Goal: Transaction & Acquisition: Purchase product/service

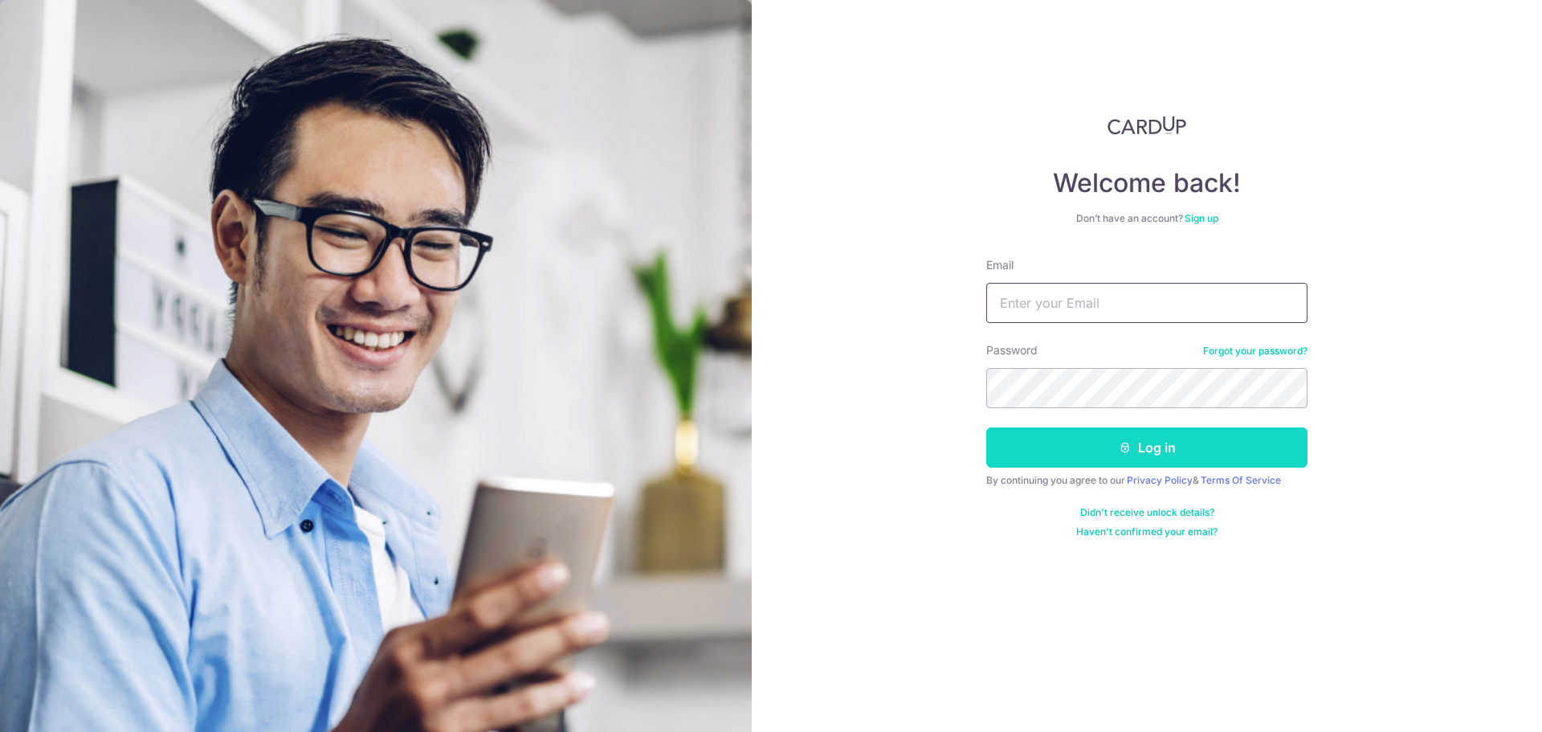
type input "hochinwee@yahoo.com.sg"
click at [1145, 440] on button "Log in" at bounding box center [1146, 447] width 321 height 40
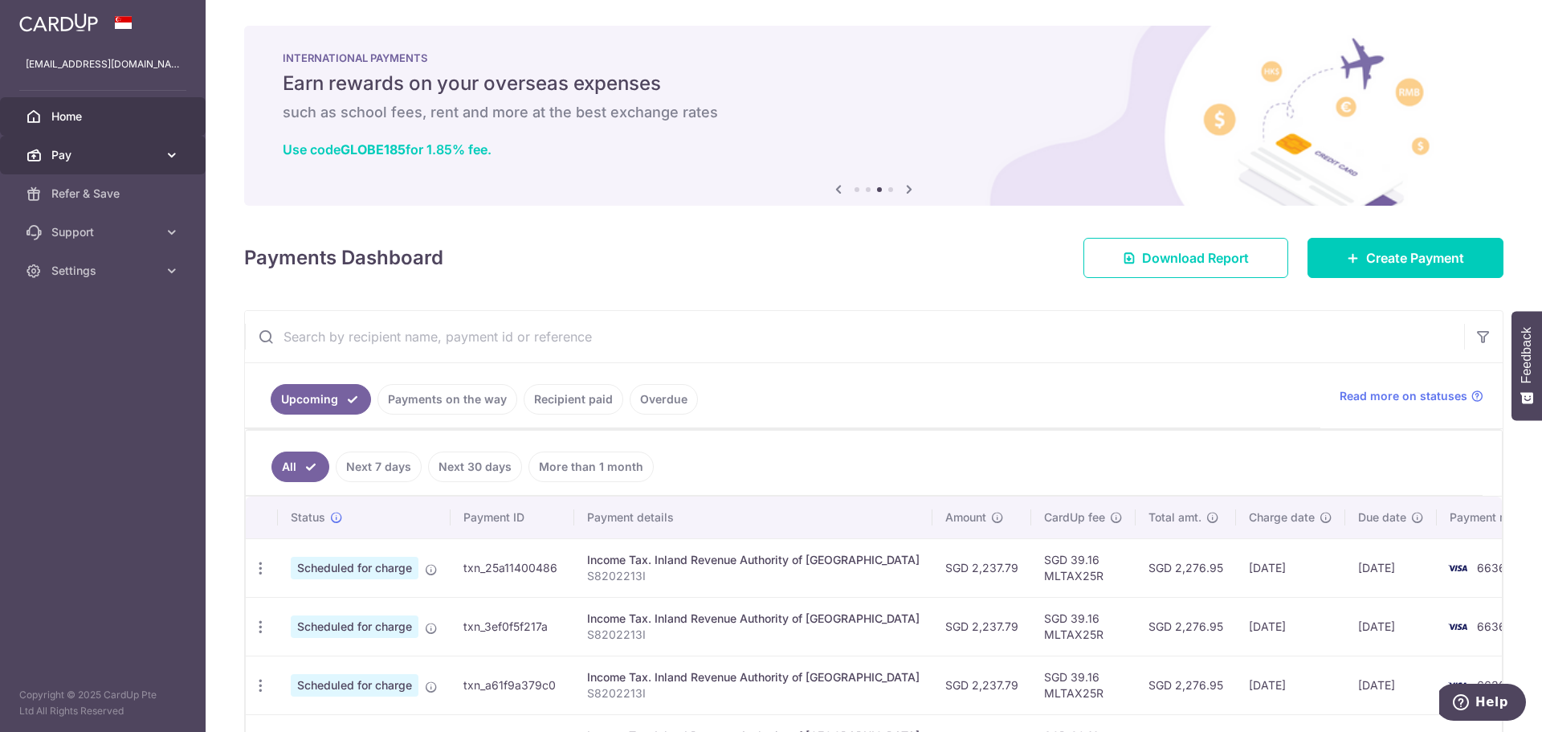
click at [179, 154] on icon at bounding box center [172, 155] width 16 height 16
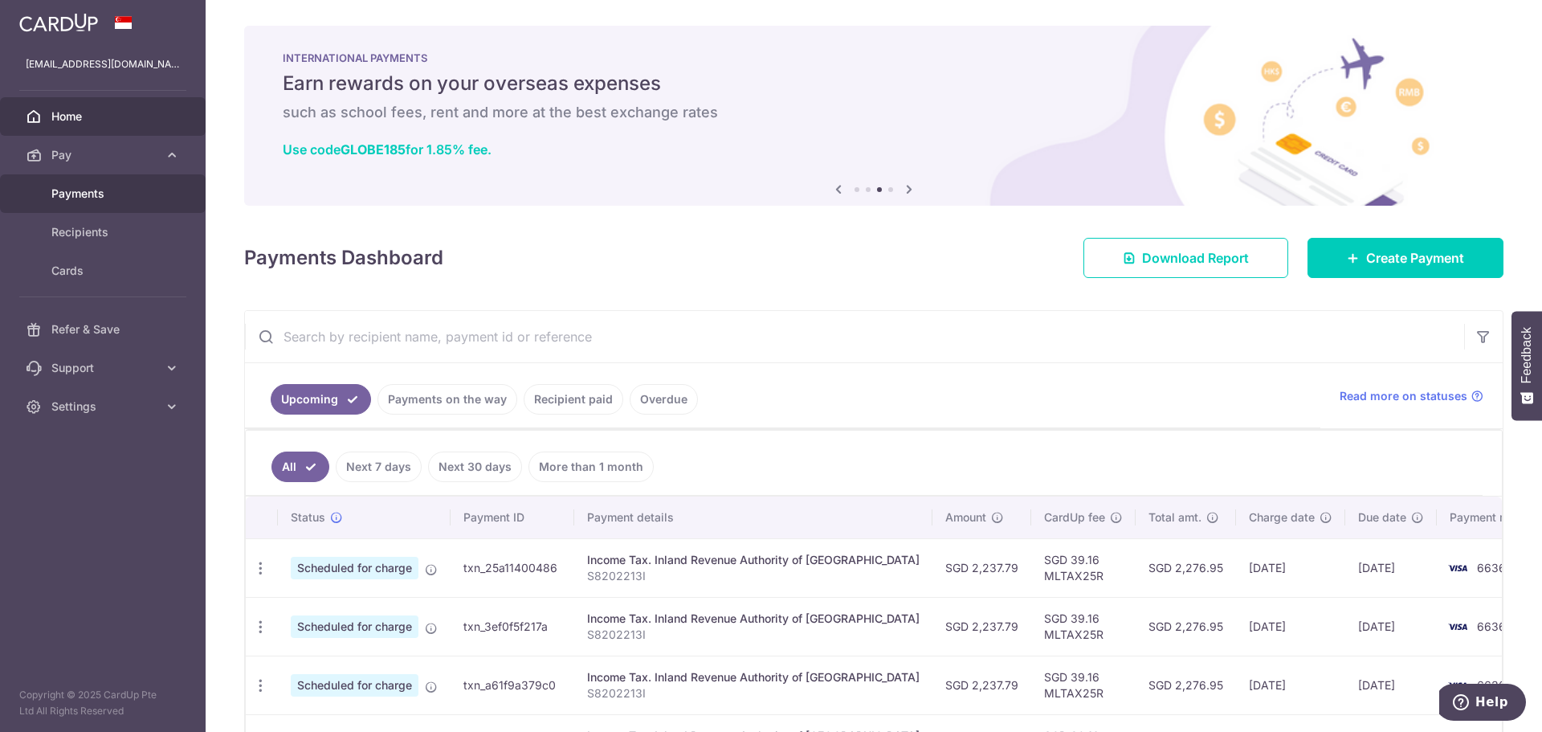
click at [81, 194] on span "Payments" at bounding box center [104, 193] width 106 height 16
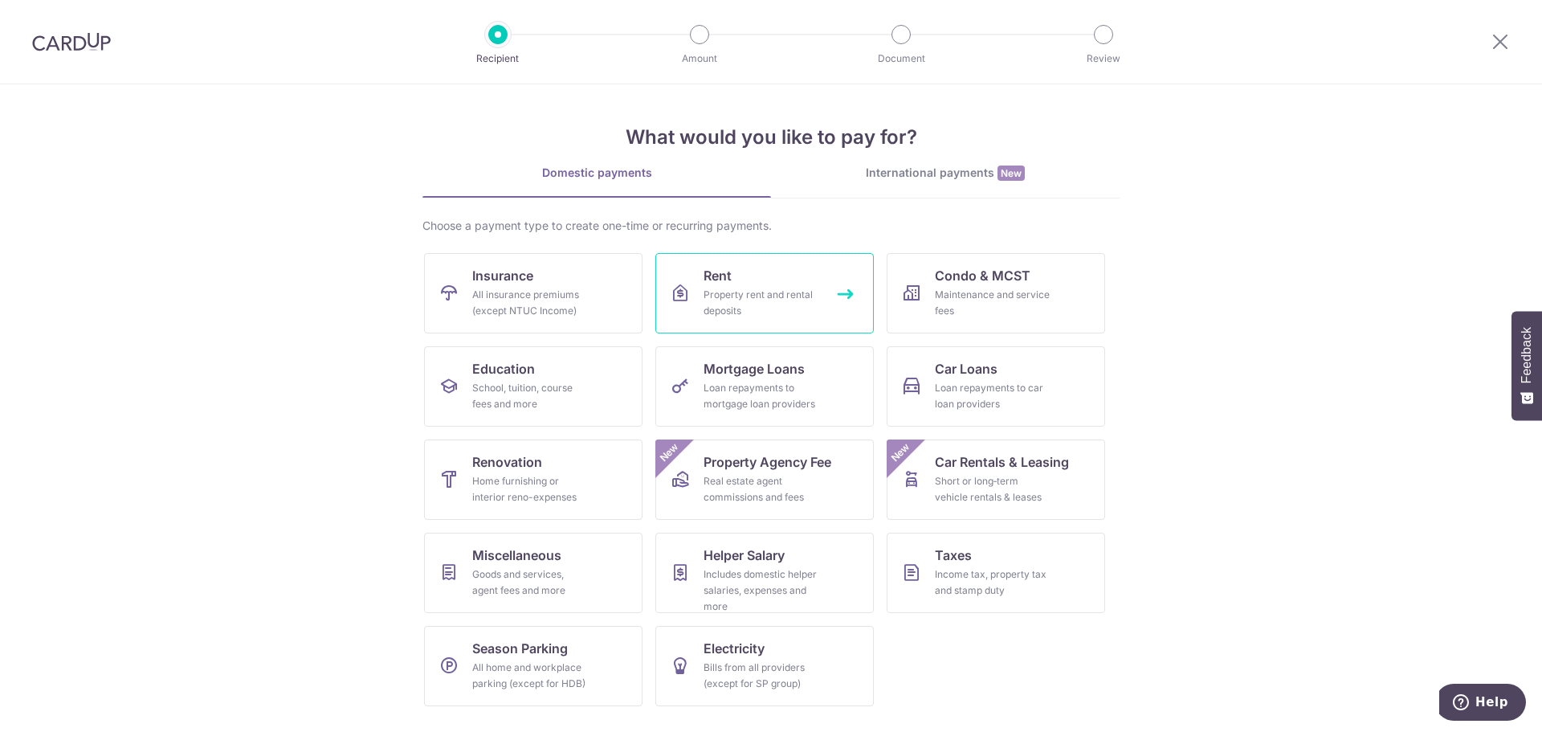
click at [774, 291] on div "Property rent and rental deposits" at bounding box center [761, 303] width 116 height 32
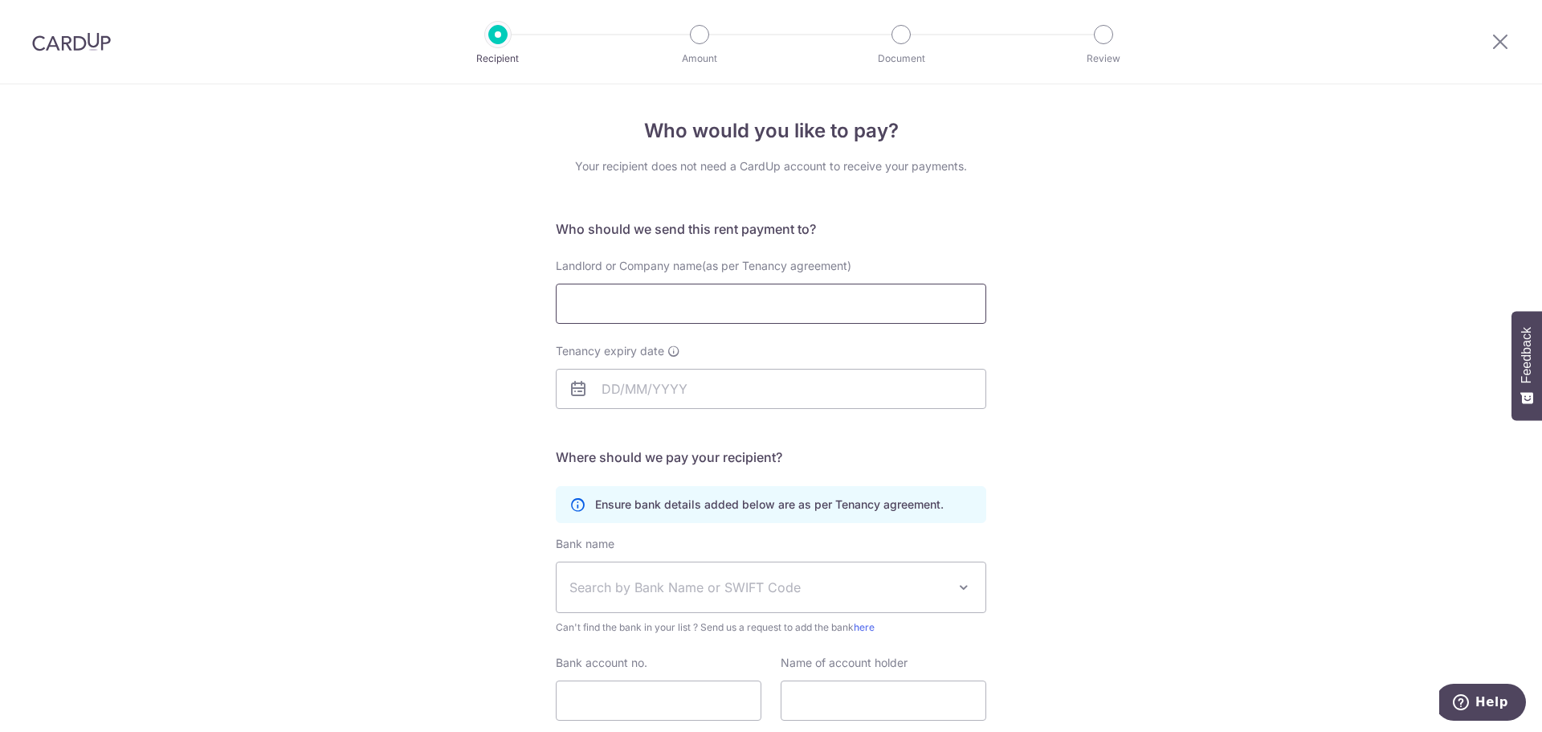
click at [767, 298] on input "Landlord or Company name(as per Tenancy agreement)" at bounding box center [771, 303] width 430 height 40
paste input "Heah Eng Siang"
type input "Heah Eng Siang"
click at [830, 397] on input "Tenancy expiry date" at bounding box center [771, 389] width 430 height 40
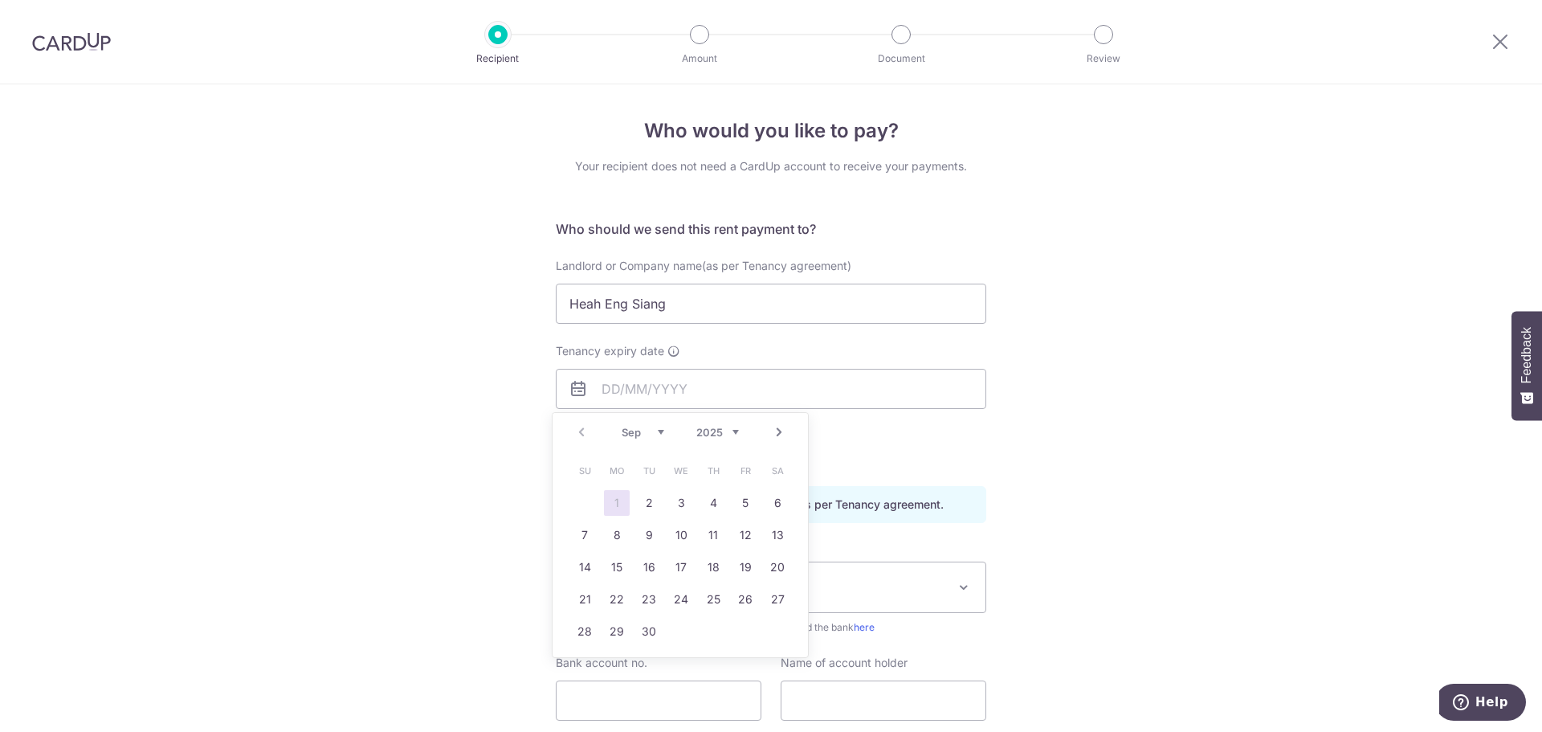
click at [738, 436] on select "2025 2026 2027 2028 2029 2030 2031 2032 2033 2034 2035" at bounding box center [717, 432] width 43 height 13
click at [660, 430] on select "Jan Feb Mar Apr May Jun Jul Aug Sep Oct Nov Dec" at bounding box center [643, 432] width 43 height 13
click at [744, 631] on link "31" at bounding box center [745, 631] width 26 height 26
type input "[DATE]"
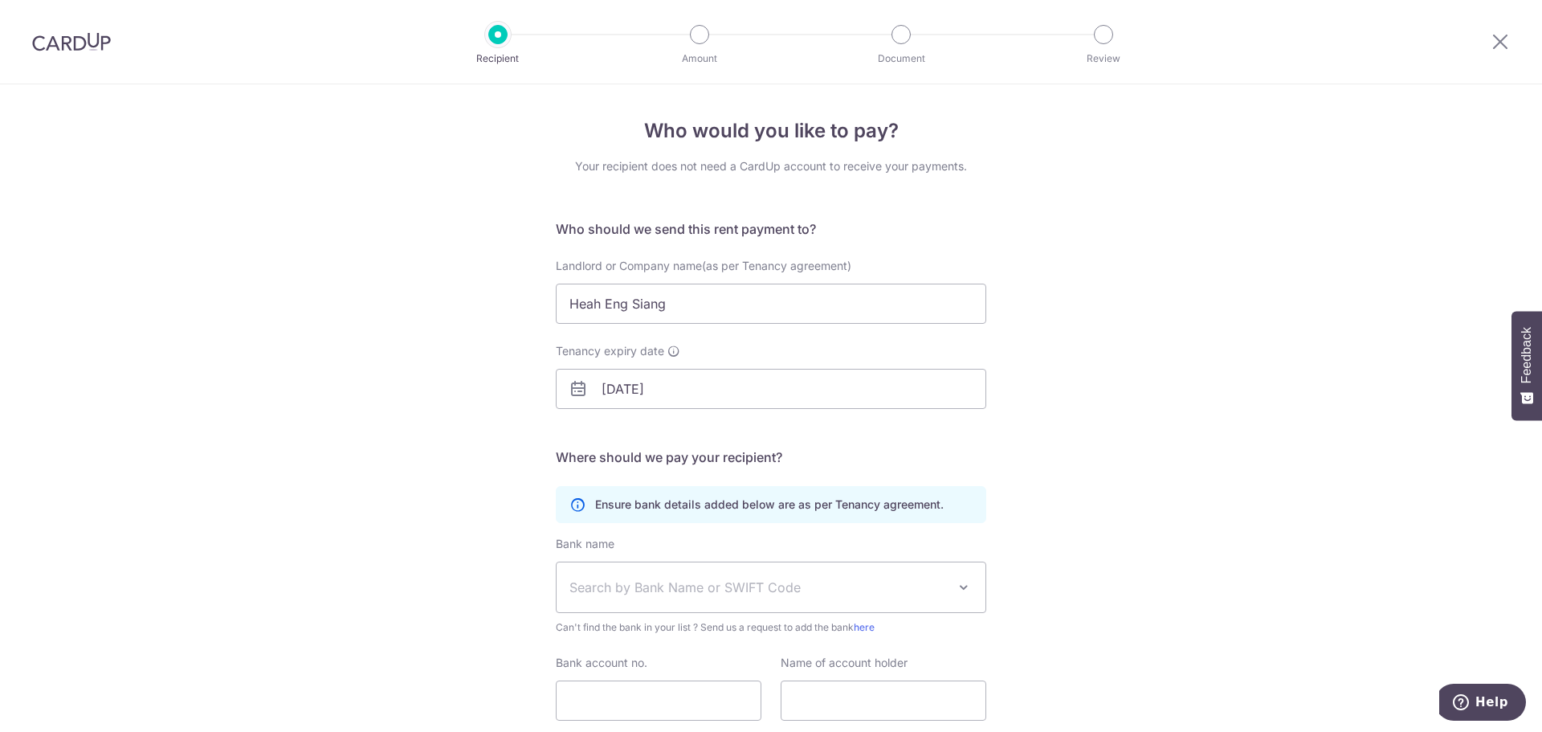
scroll to position [80, 0]
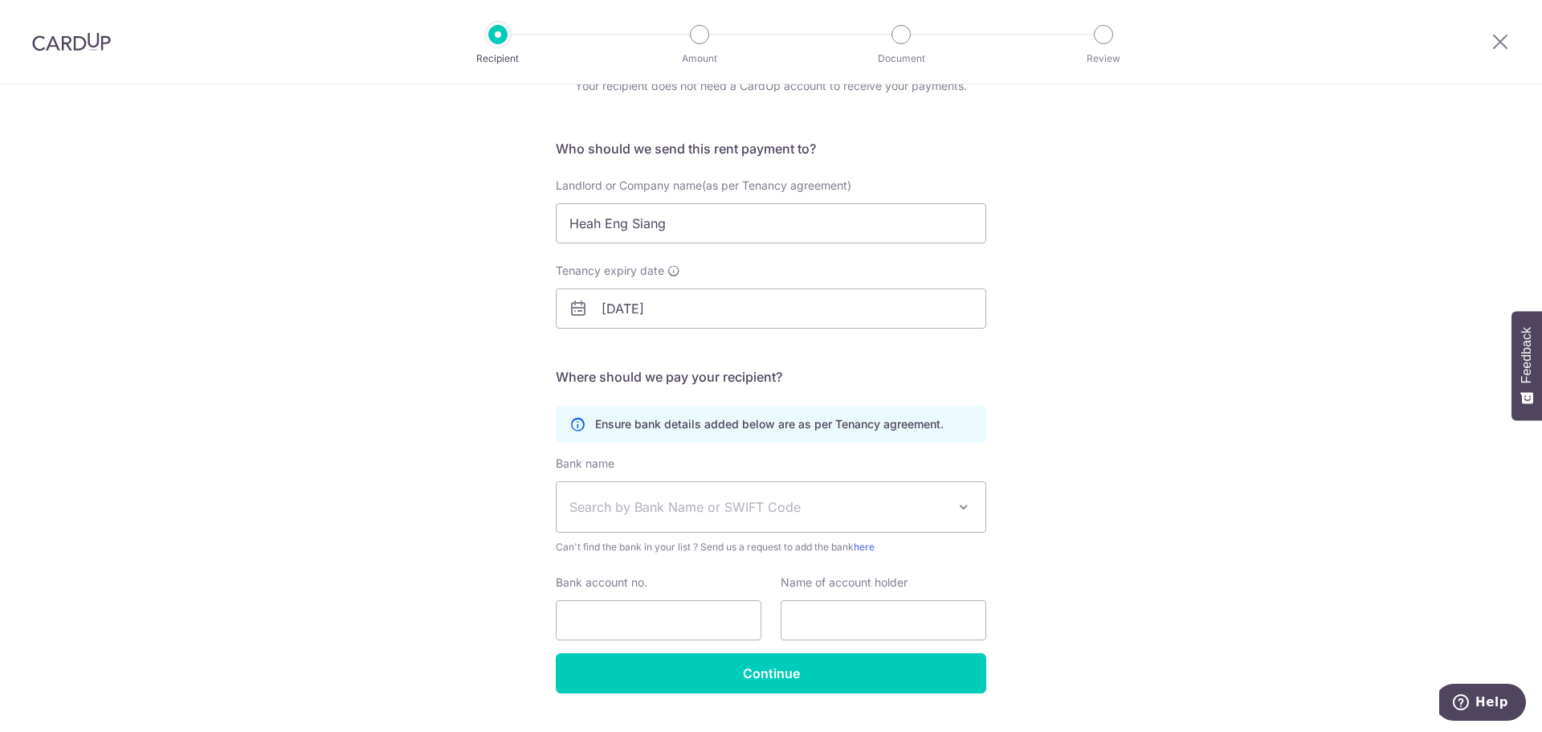
click at [790, 499] on span "Search by Bank Name or SWIFT Code" at bounding box center [757, 506] width 377 height 19
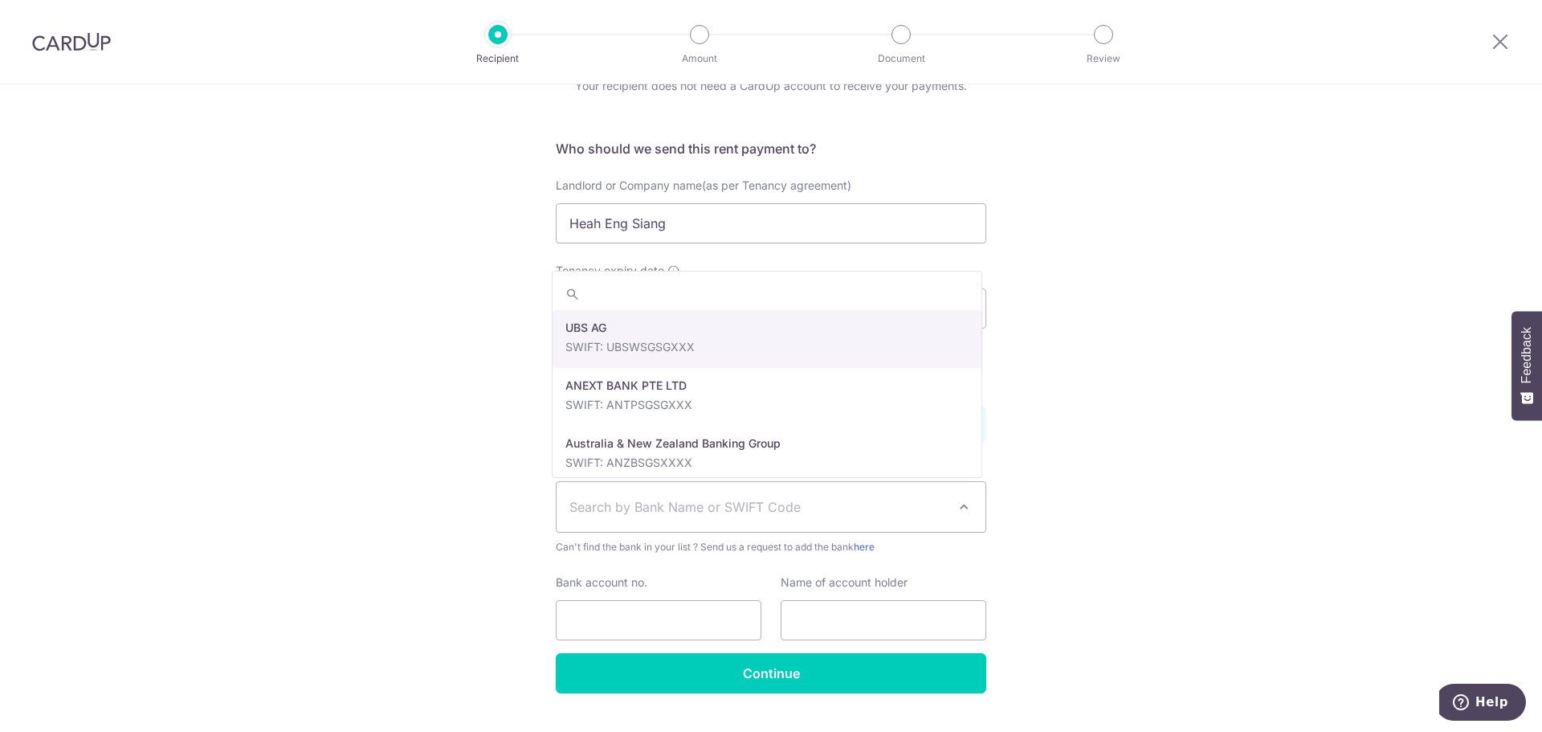
click at [790, 499] on span "Search by Bank Name or SWIFT Code" at bounding box center [757, 506] width 377 height 19
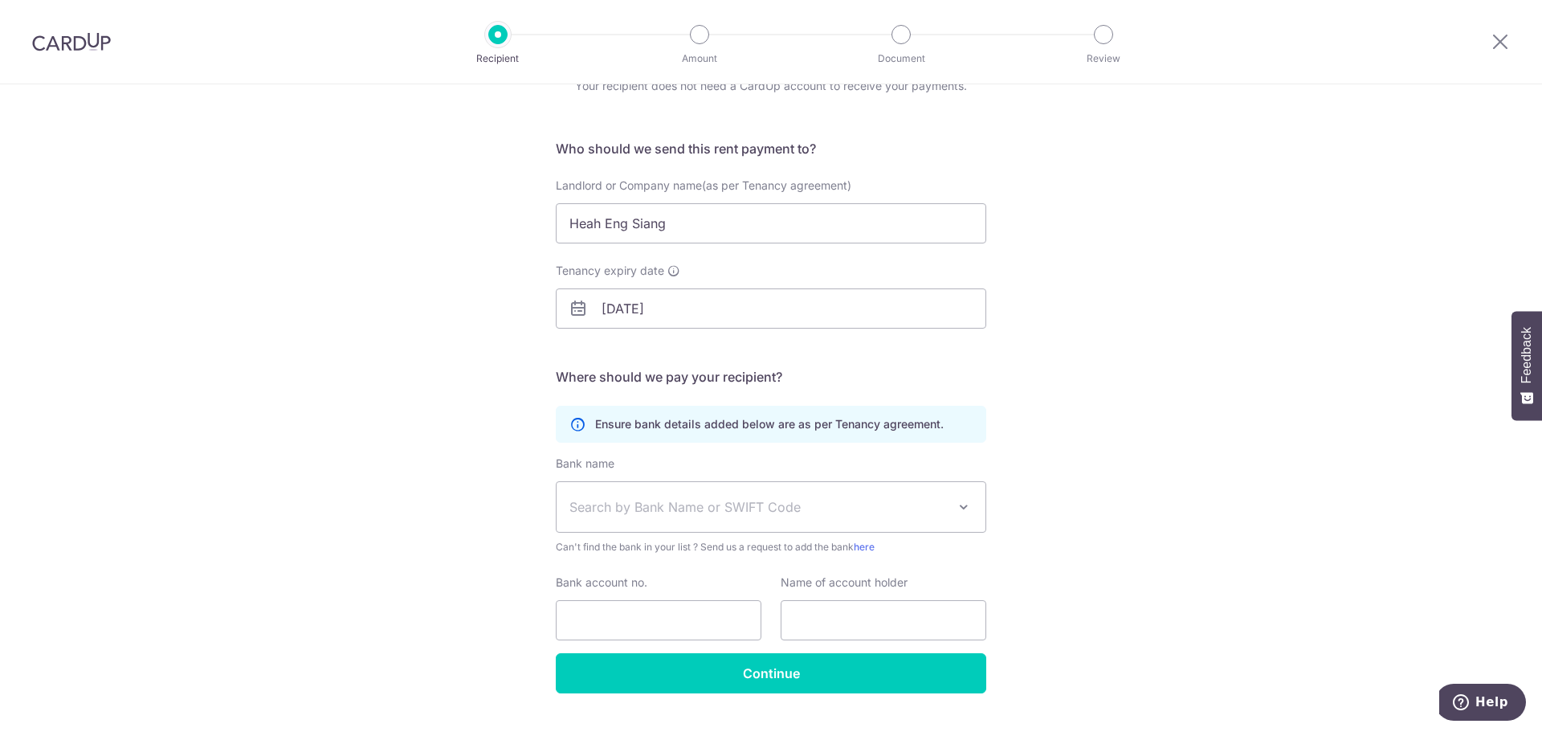
click at [856, 516] on span "Search by Bank Name or SWIFT Code" at bounding box center [770, 507] width 429 height 50
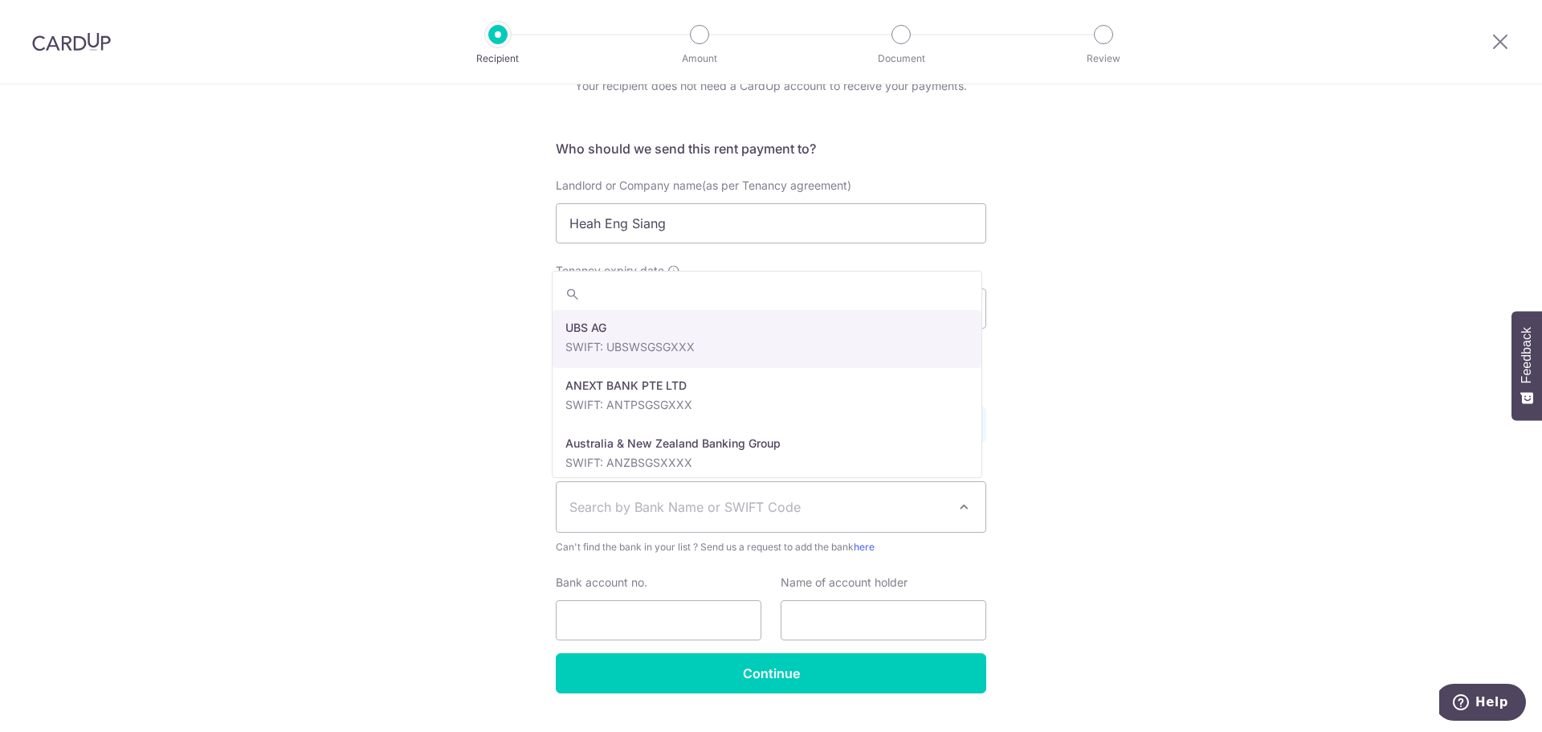
click at [747, 296] on input "search" at bounding box center [766, 294] width 429 height 32
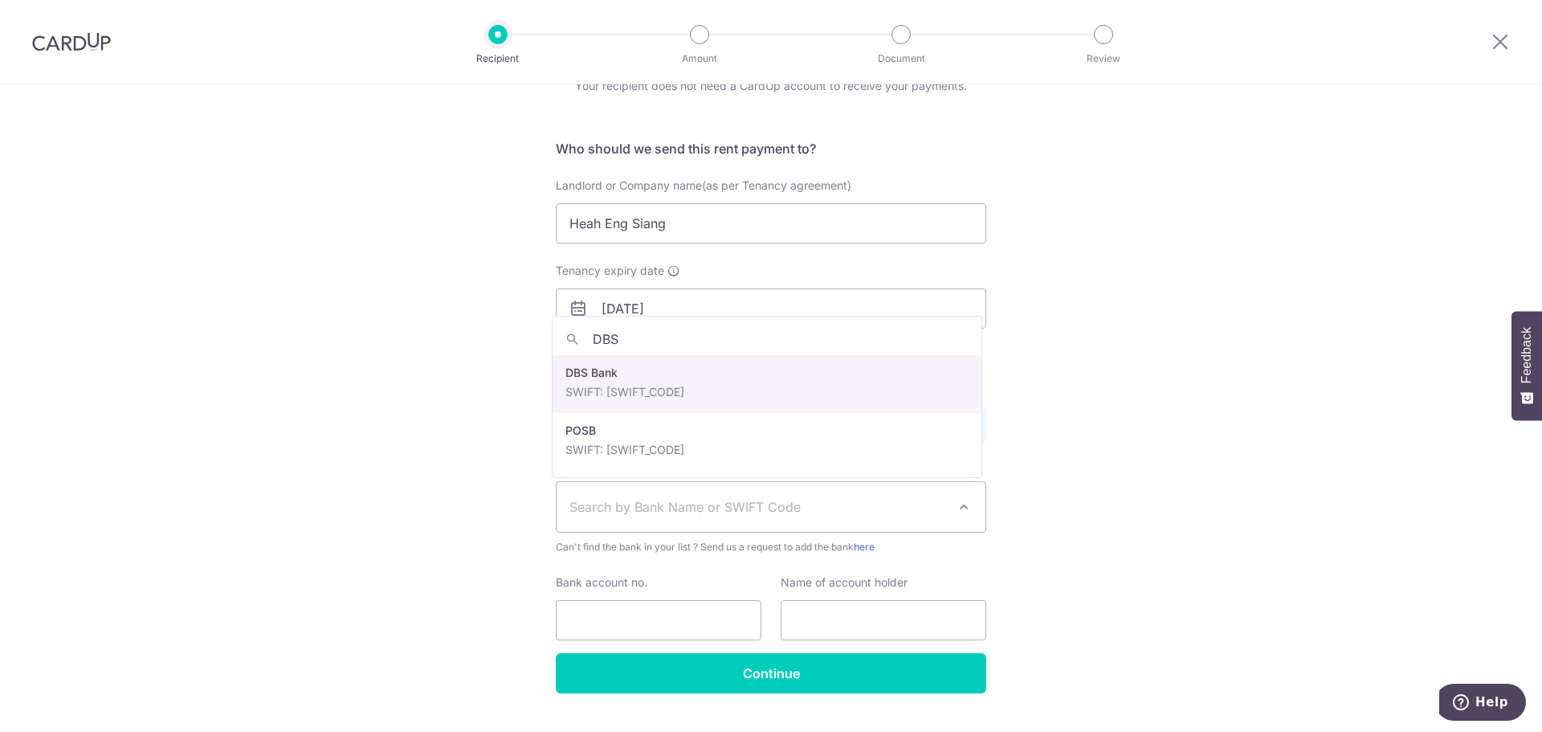
type input "DBS"
select select "6"
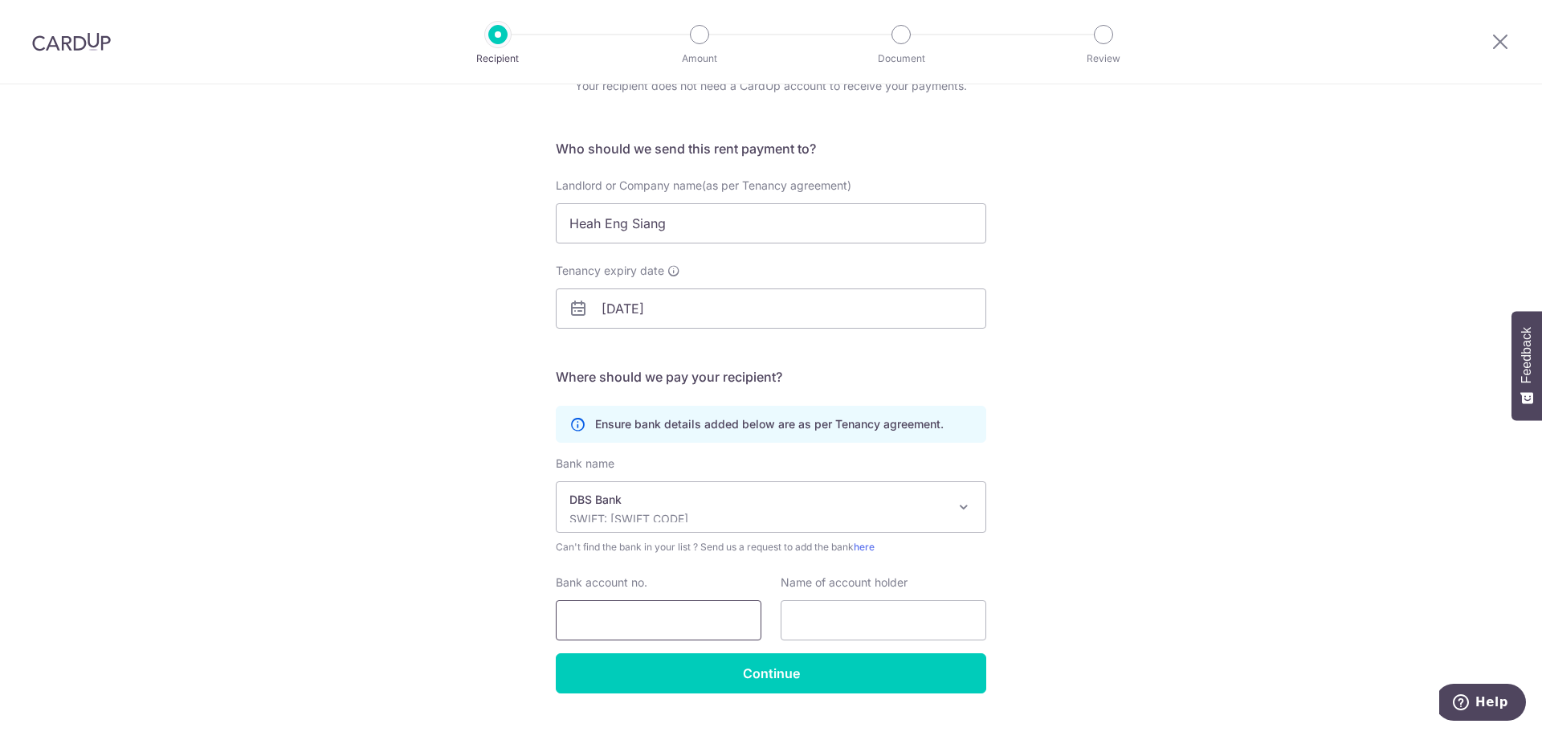
click at [628, 631] on input "Bank account no." at bounding box center [659, 620] width 206 height 40
paste input "012-001275-6"
type input "012-001275-6"
click at [810, 612] on input "text" at bounding box center [884, 620] width 206 height 40
paste input "Heah Eng Siang"
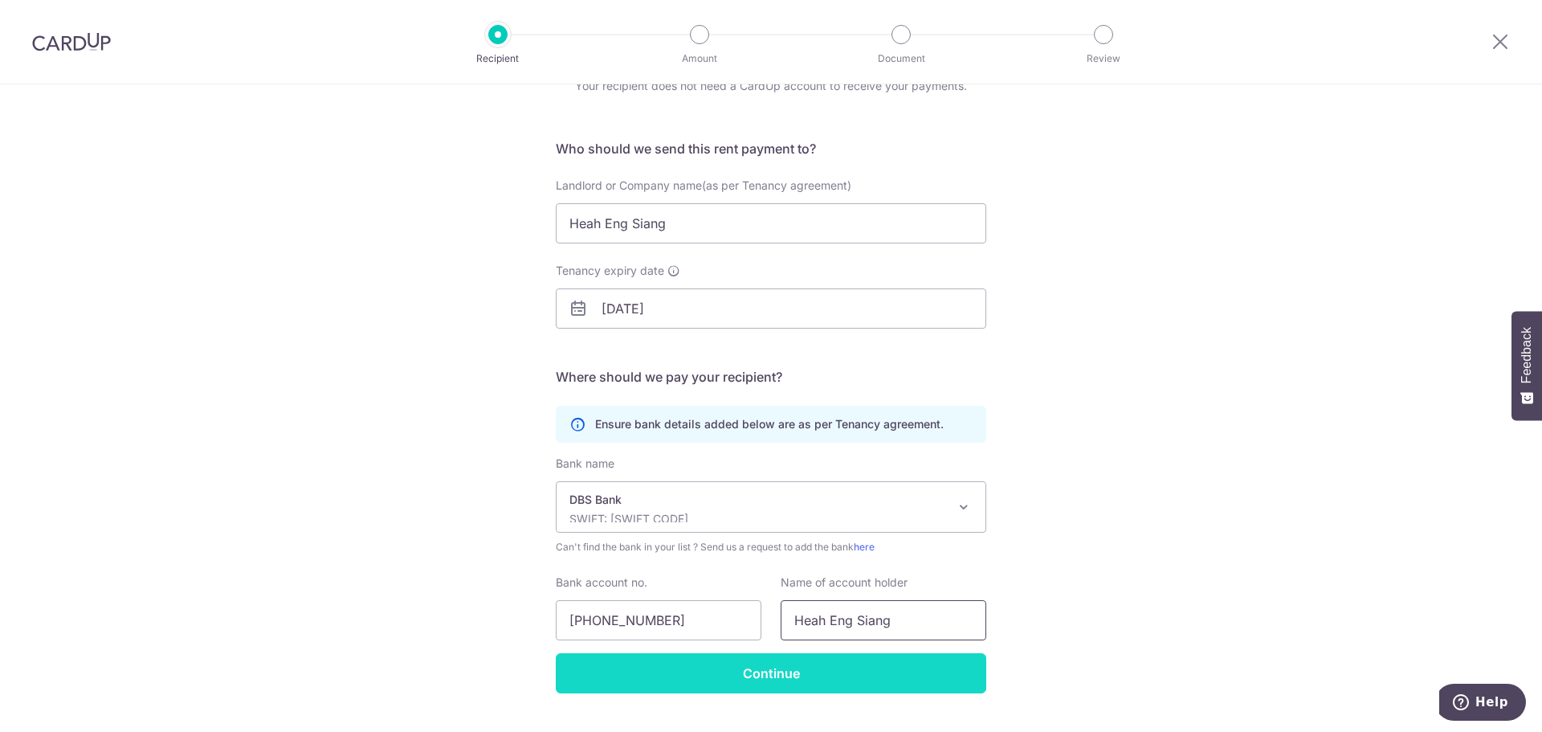
type input "Heah Eng Siang"
click at [797, 664] on input "Continue" at bounding box center [771, 673] width 430 height 40
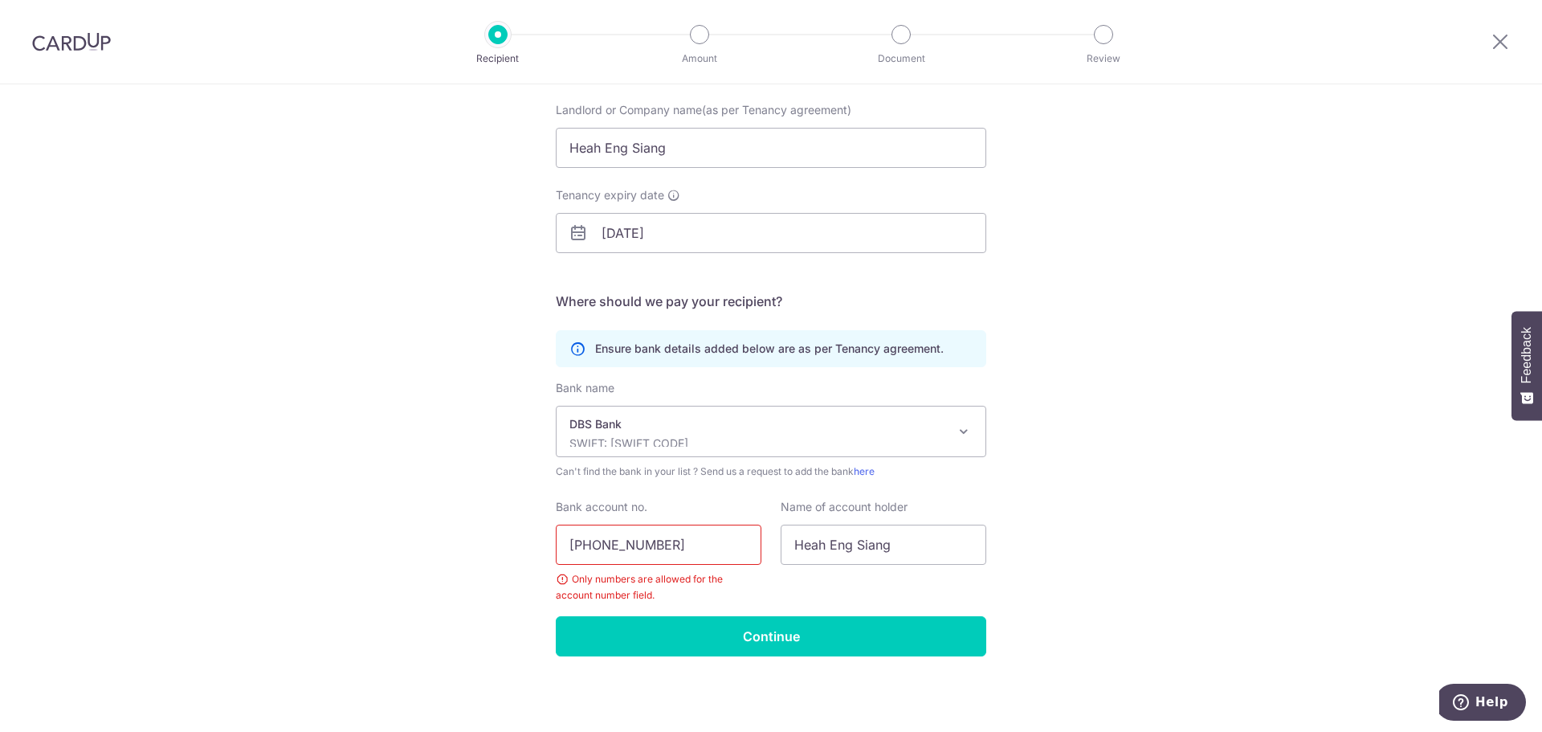
click at [640, 548] on input "[PHONE_NUMBER]" at bounding box center [659, 544] width 206 height 40
type input "0120012756"
click at [842, 650] on input "Continue" at bounding box center [771, 636] width 430 height 40
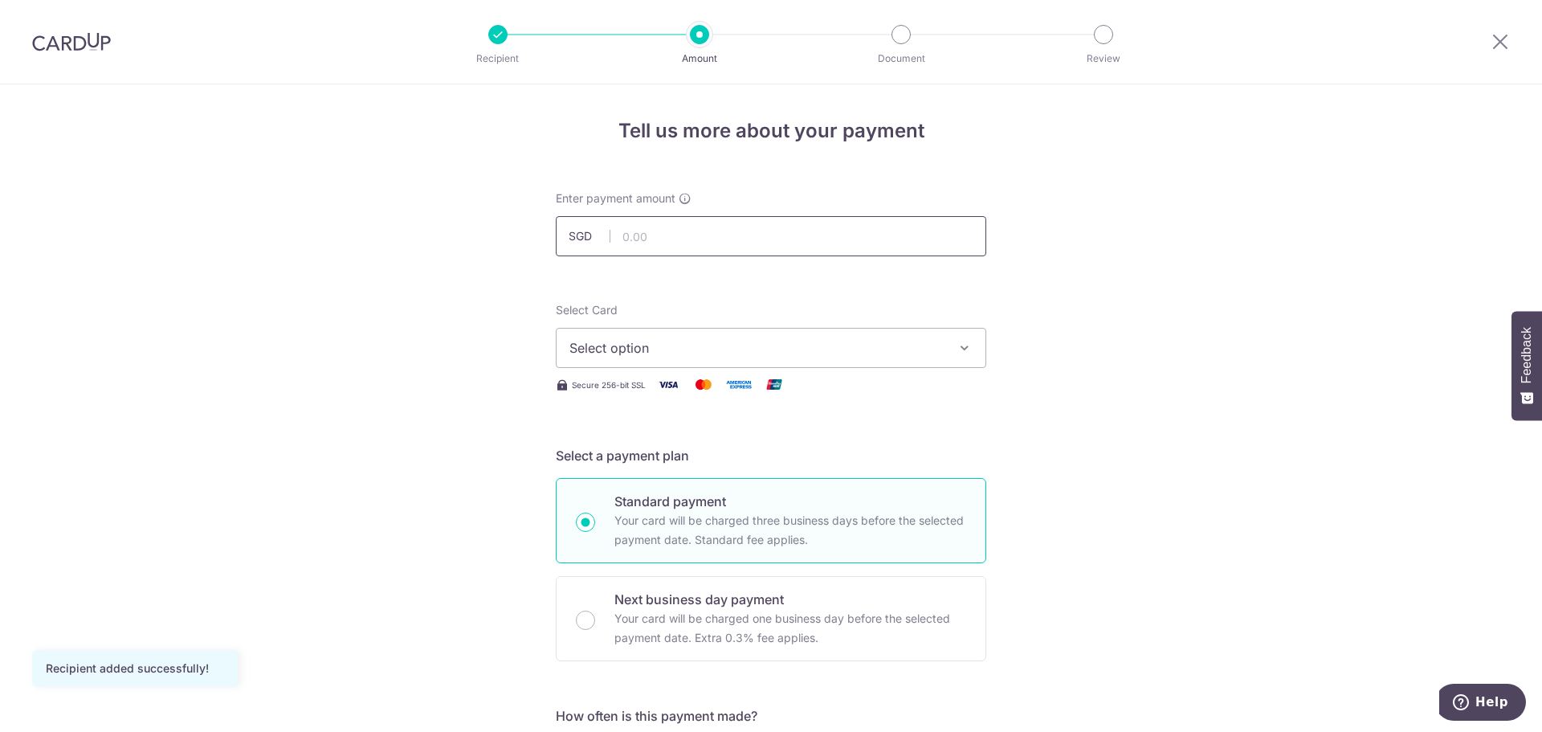
click at [683, 230] on input "text" at bounding box center [771, 236] width 430 height 40
type input "6,300.00"
click at [932, 342] on span "Select option" at bounding box center [756, 347] width 374 height 19
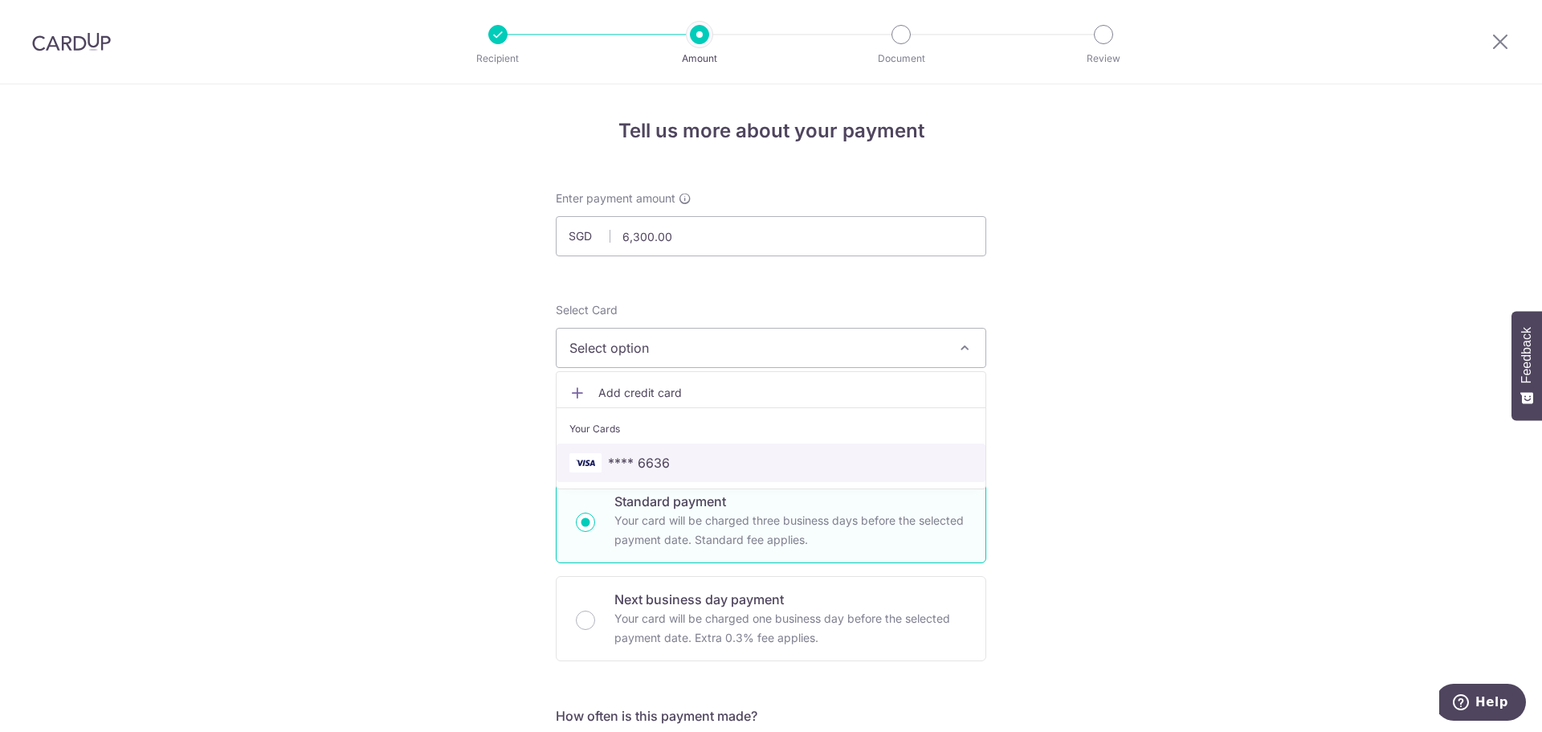
click at [762, 460] on span "**** 6636" at bounding box center [770, 462] width 403 height 19
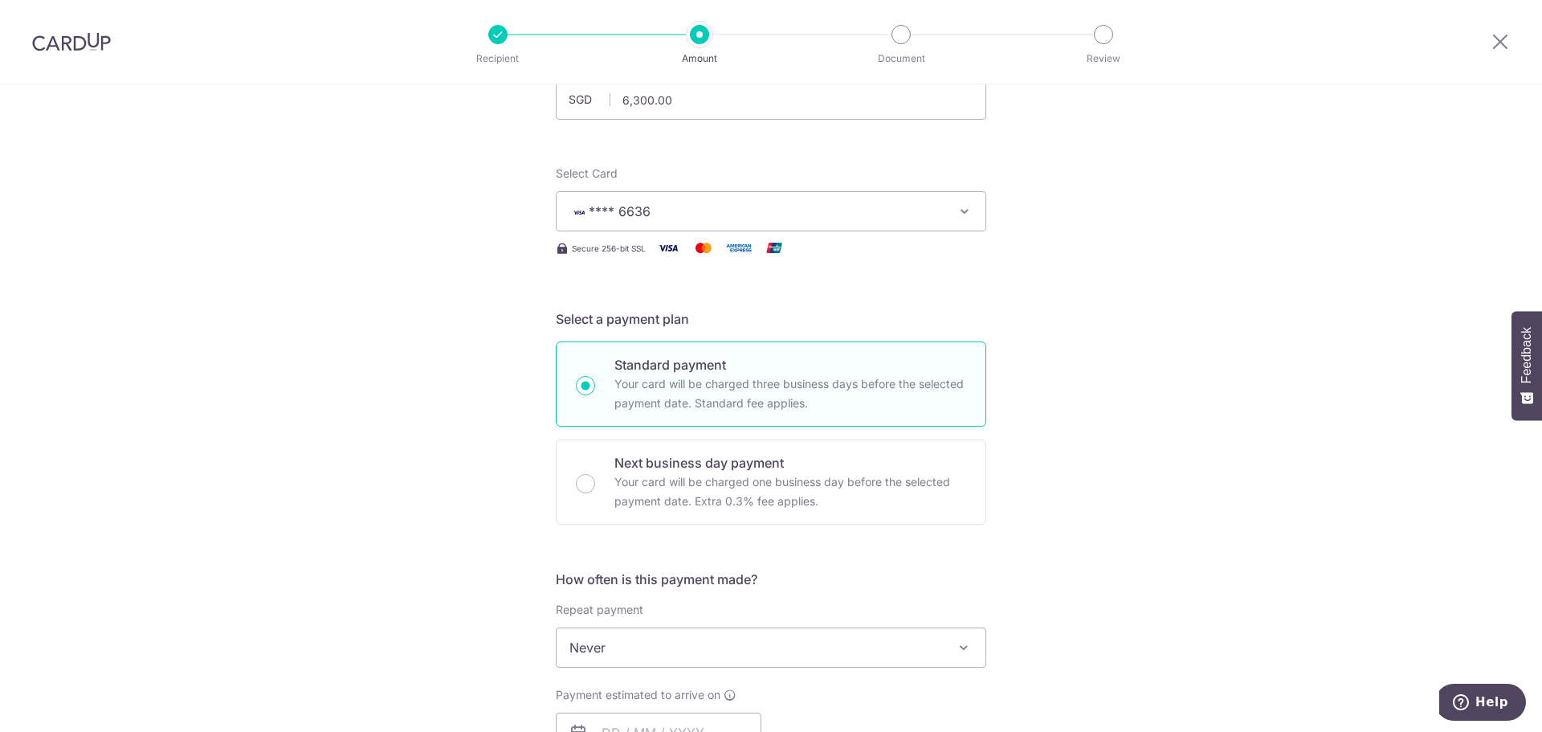
scroll to position [161, 0]
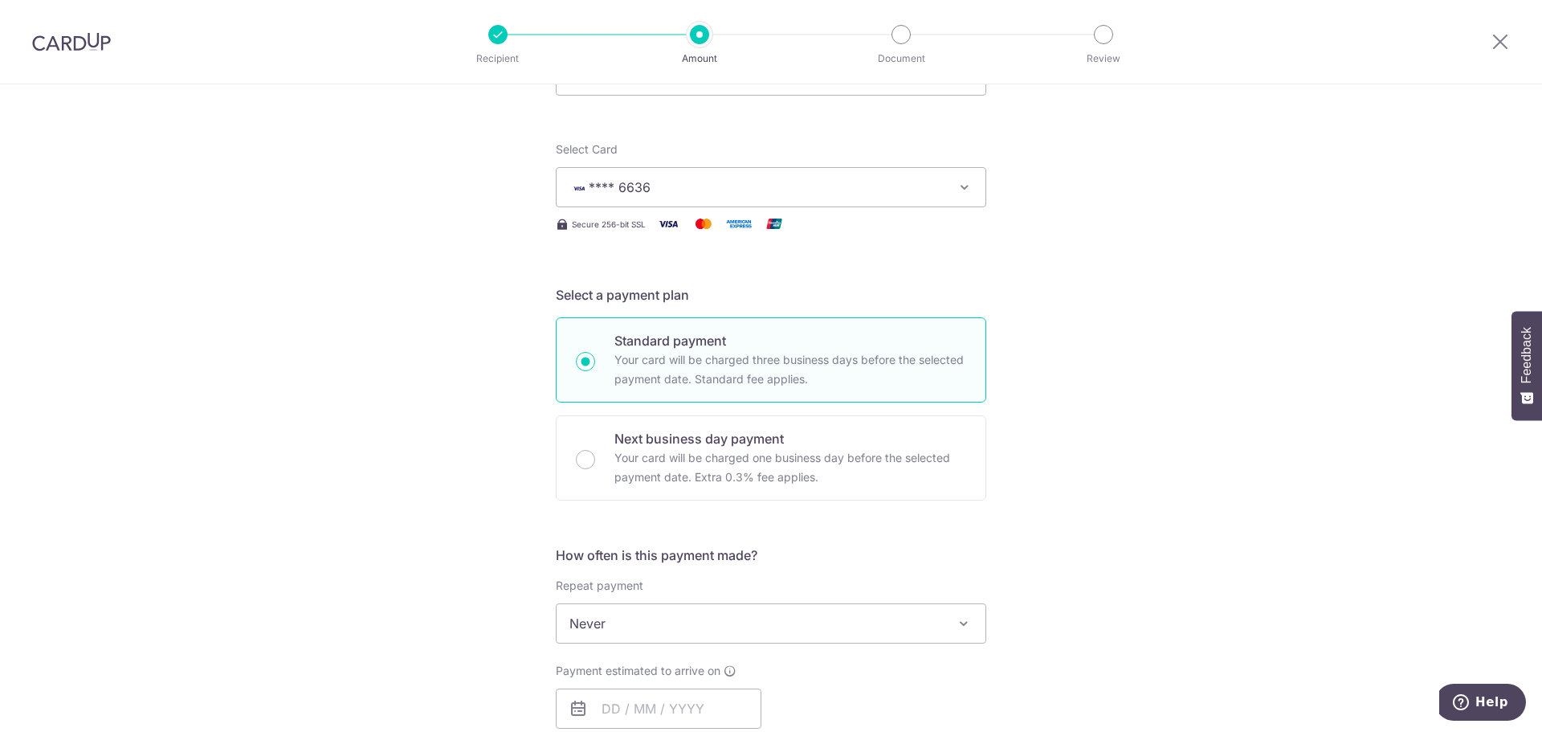
click at [954, 620] on span at bounding box center [963, 622] width 19 height 19
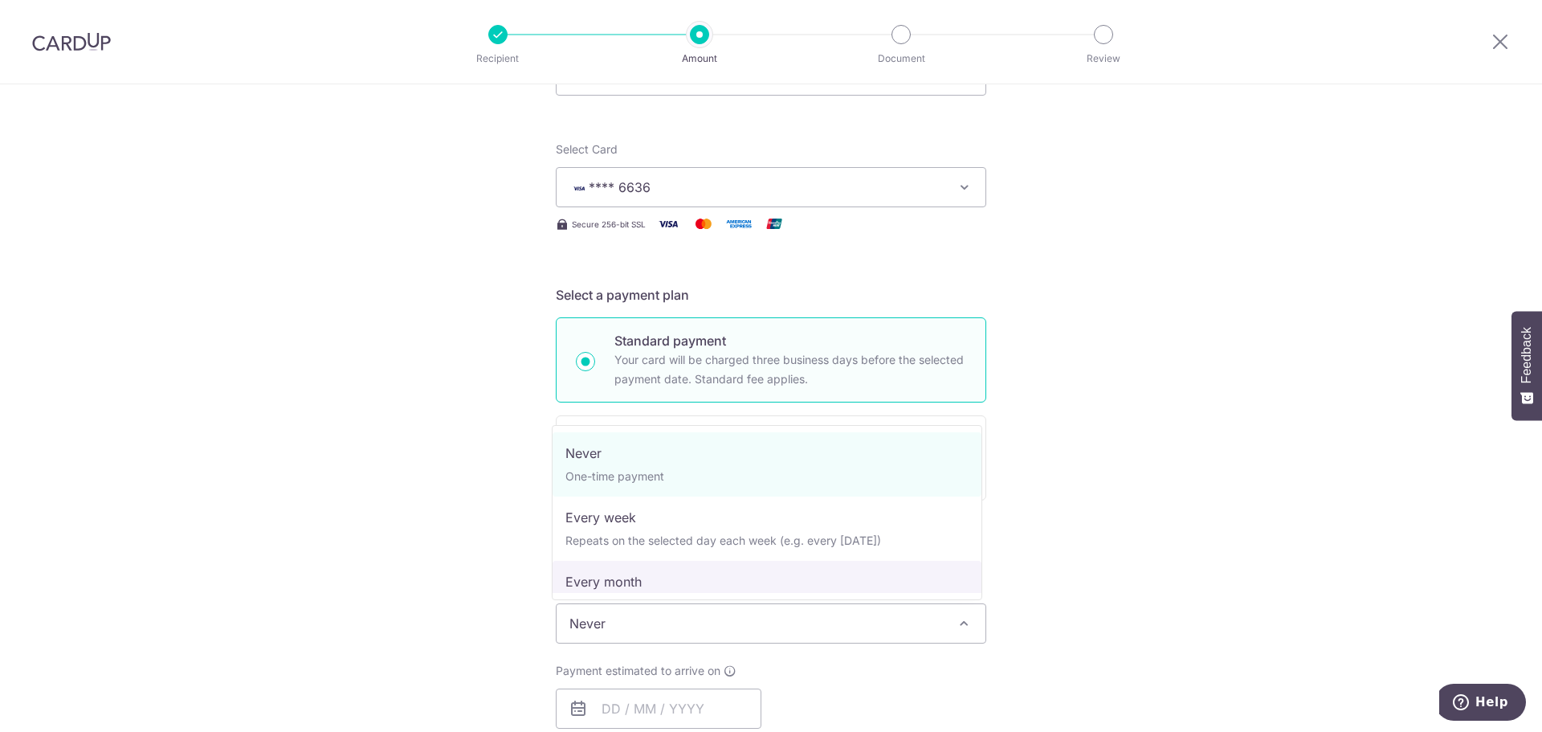
select select "3"
type input "31/12/2027"
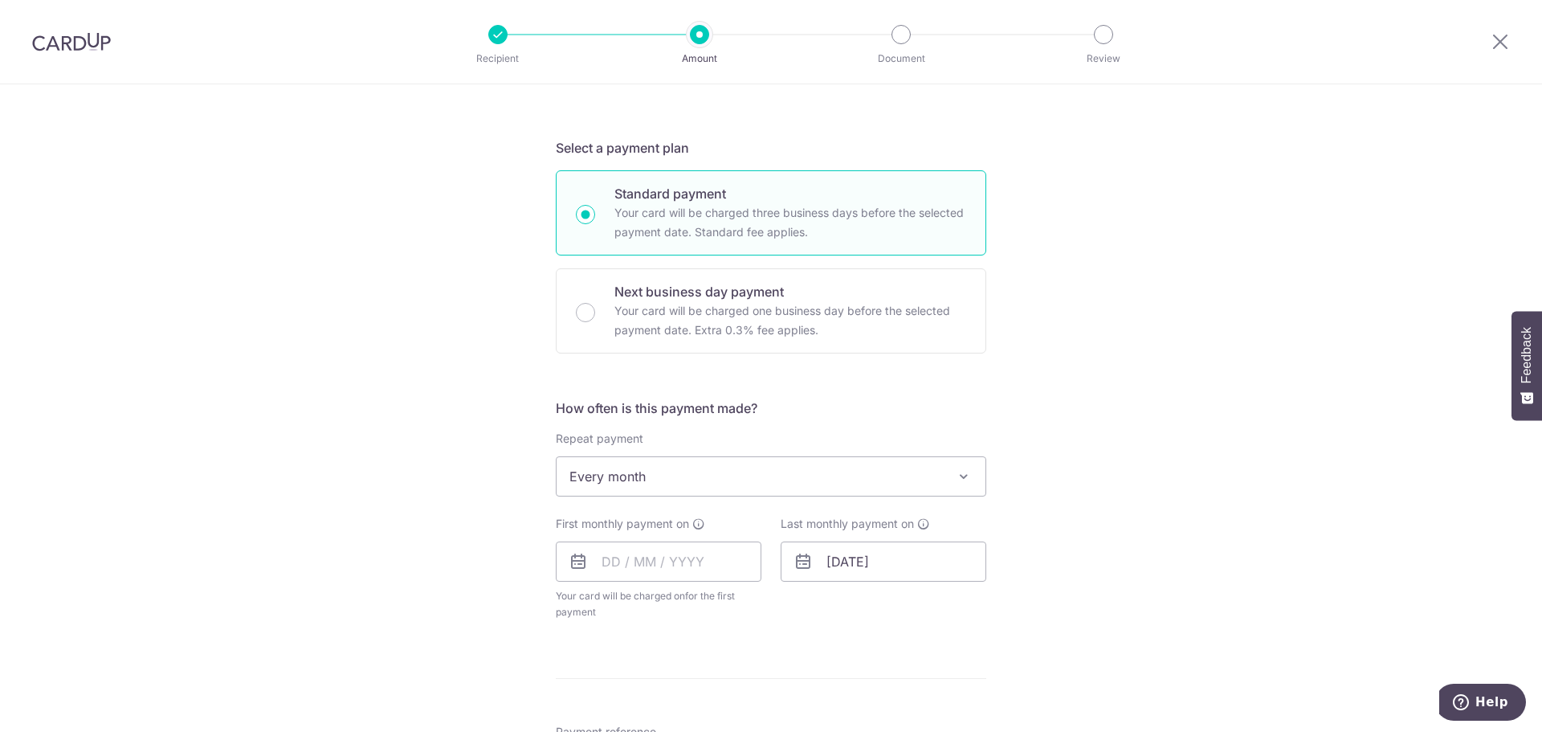
scroll to position [321, 0]
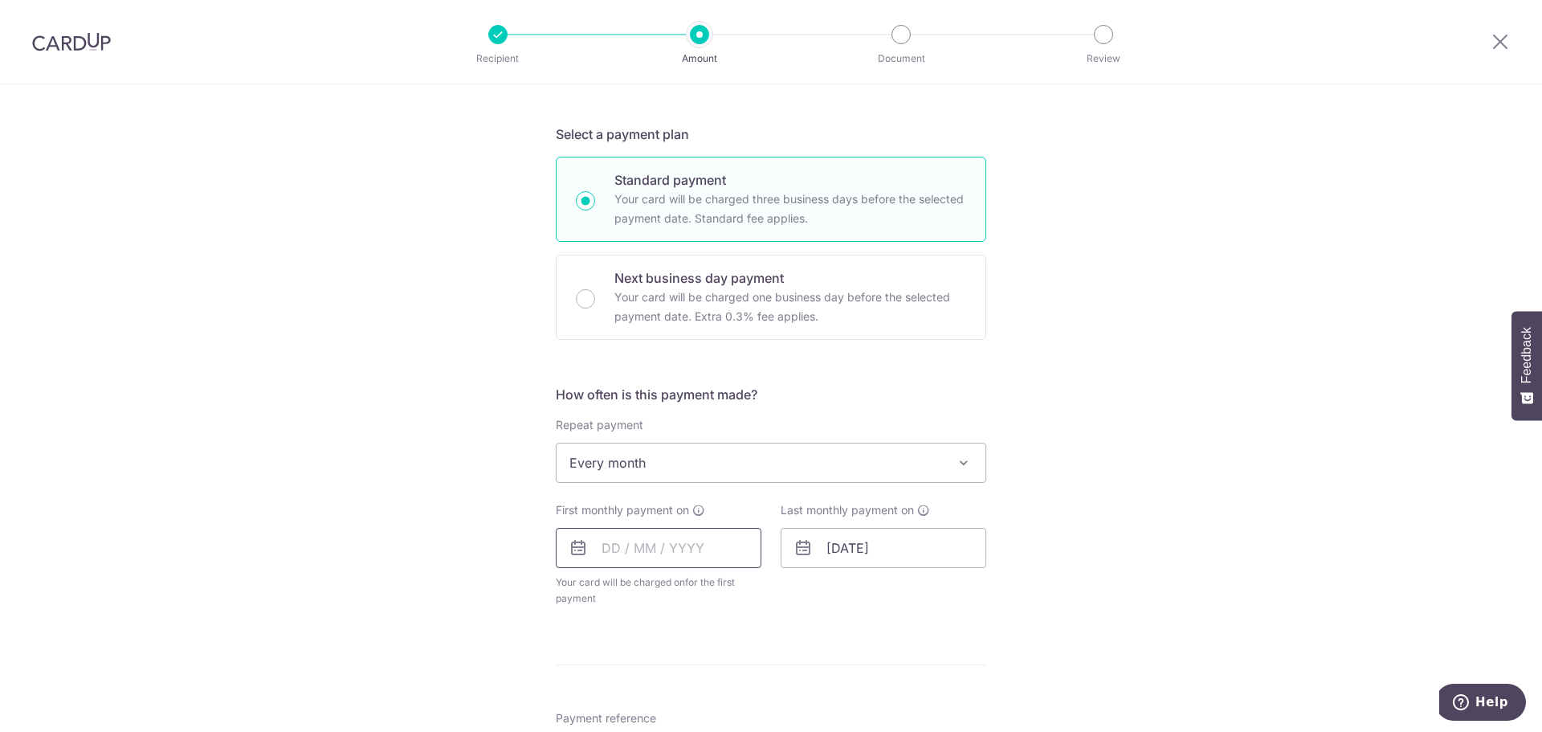
click at [723, 541] on input "text" at bounding box center [659, 548] width 206 height 40
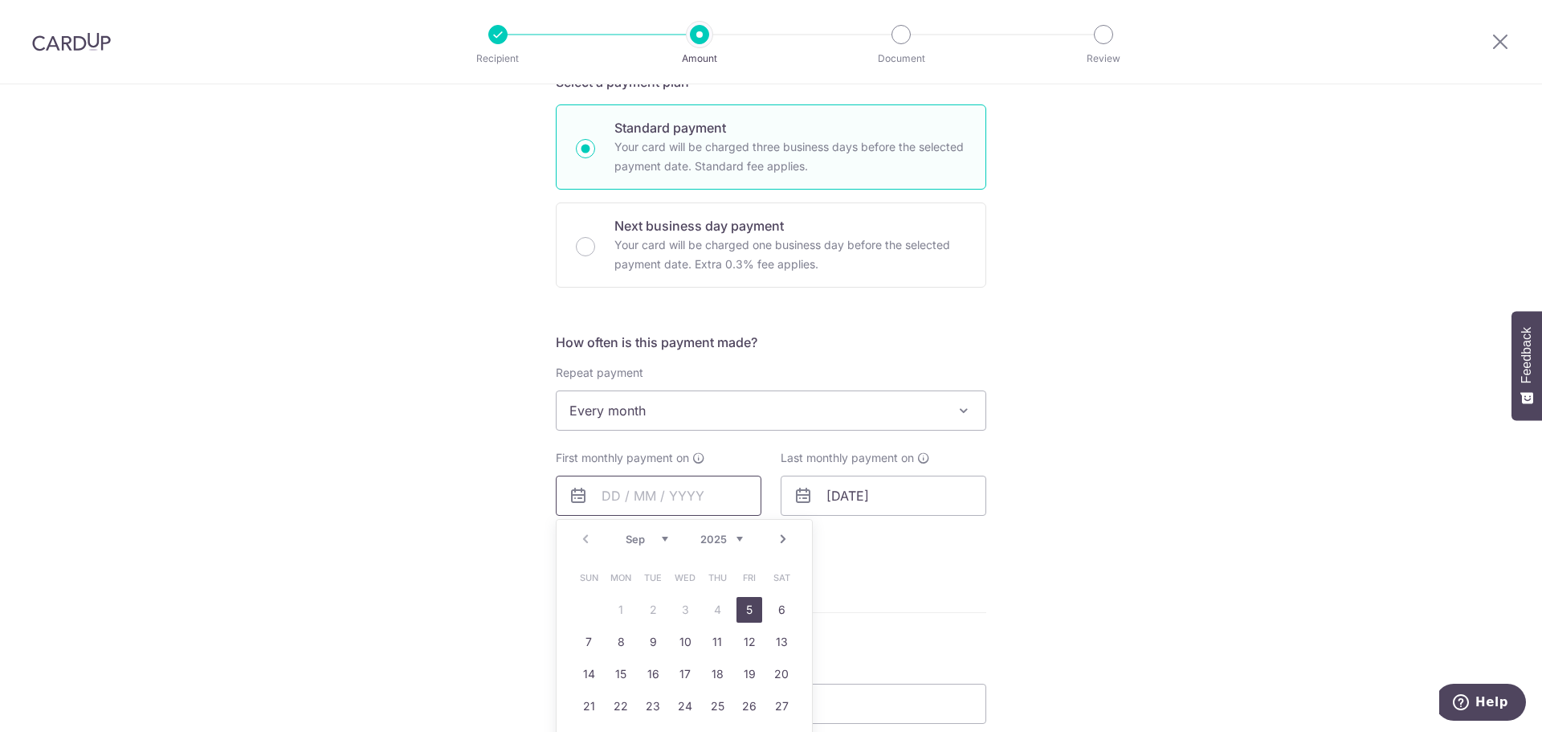
scroll to position [401, 0]
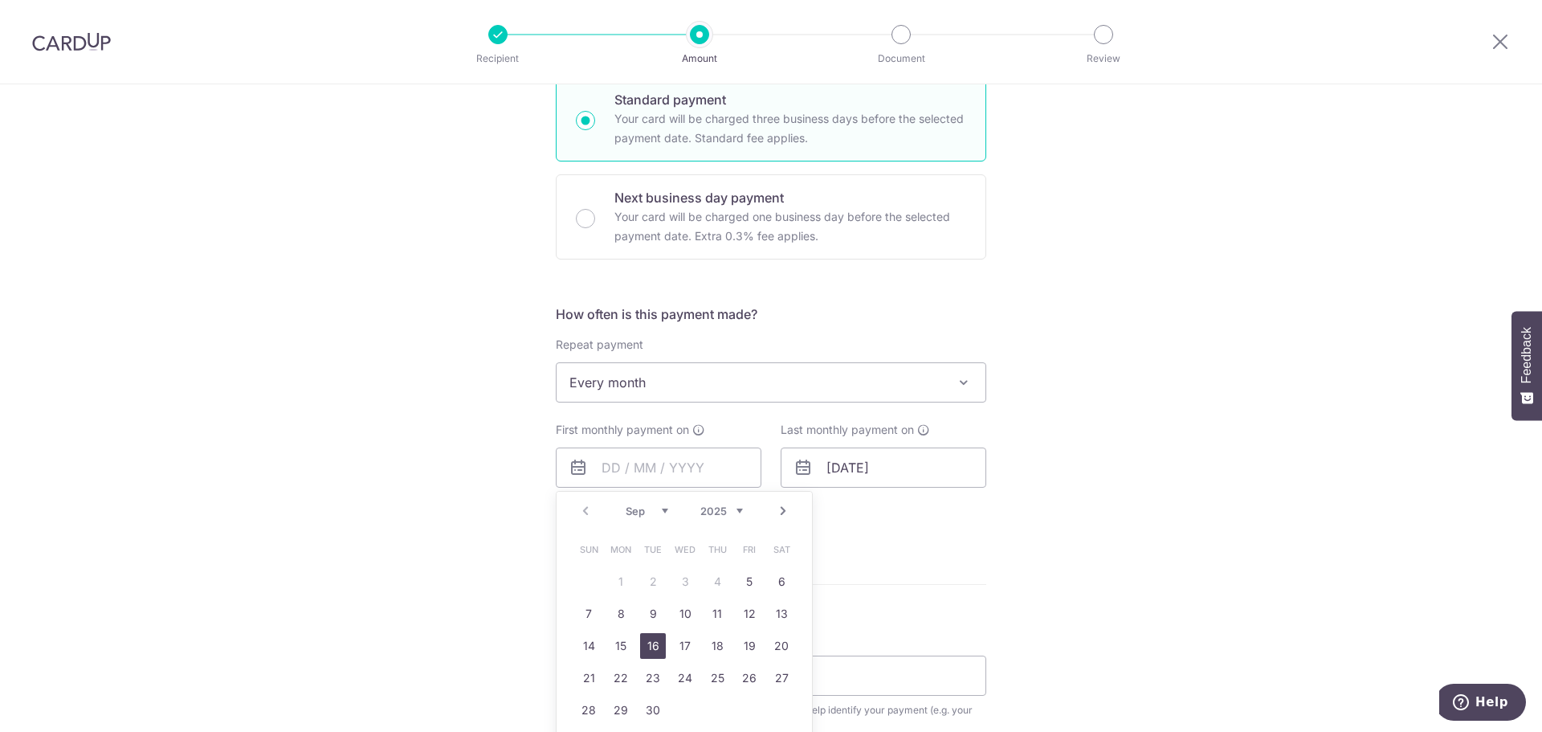
click at [654, 643] on link "16" at bounding box center [653, 646] width 26 height 26
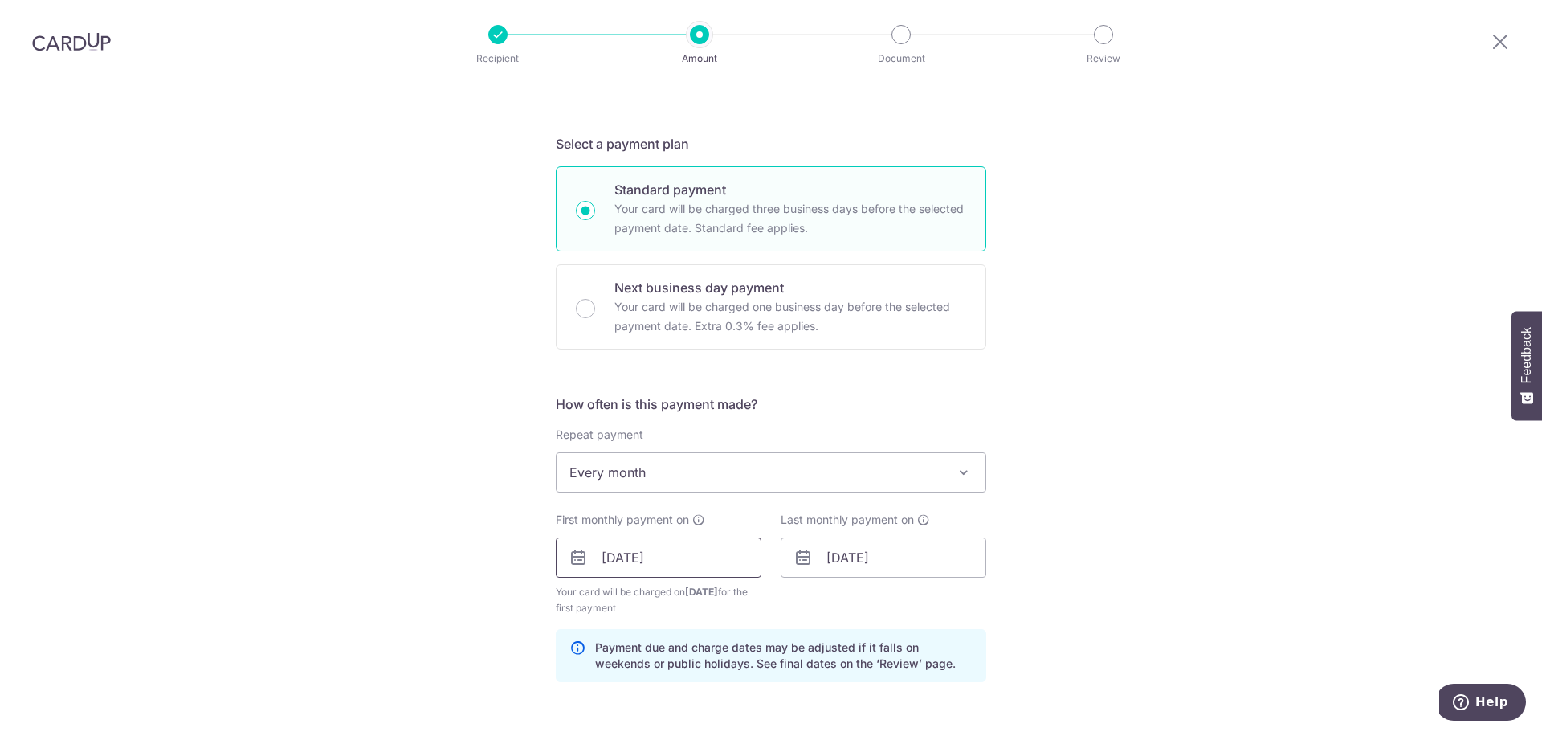
scroll to position [321, 0]
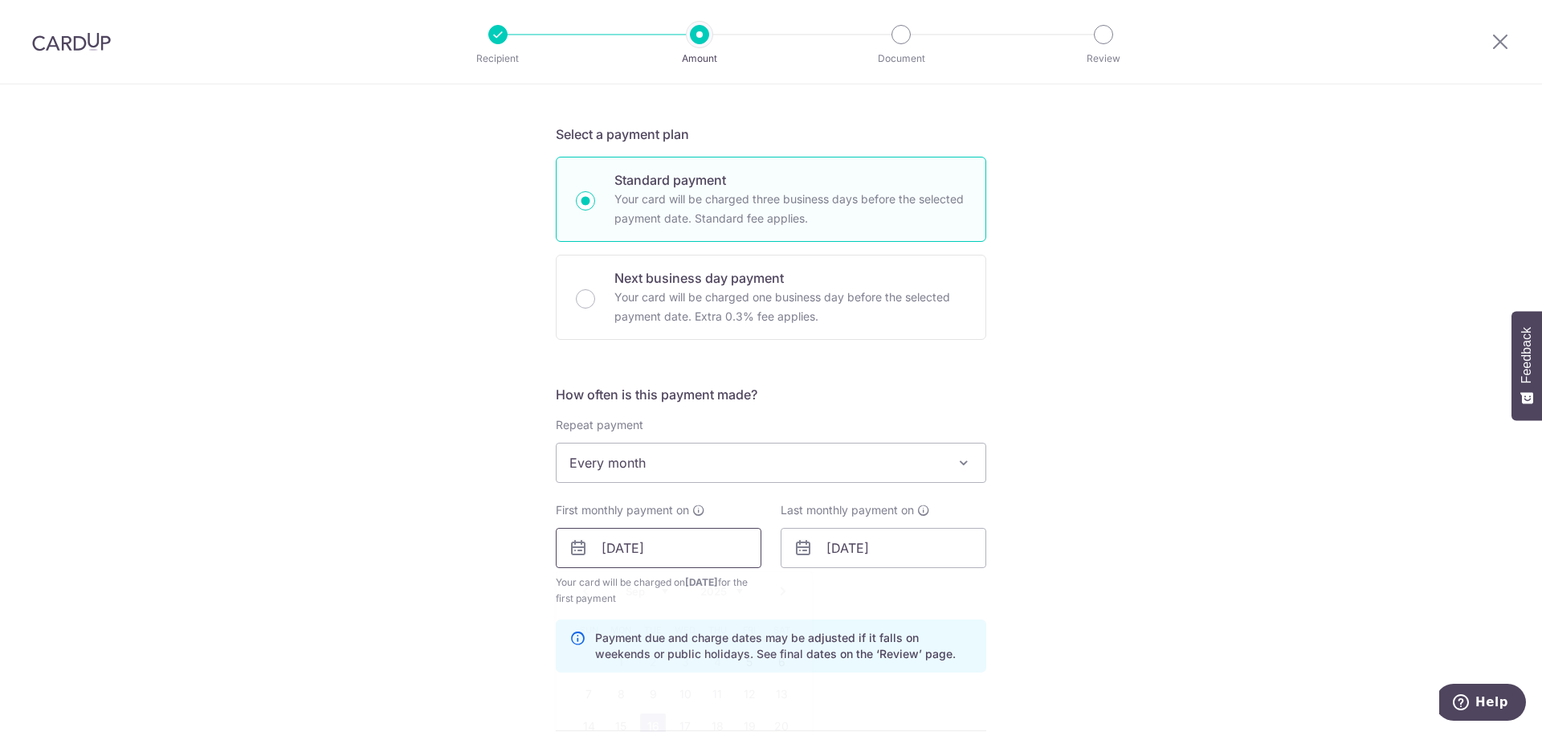
click at [724, 563] on input "16/09/2025" at bounding box center [659, 548] width 206 height 40
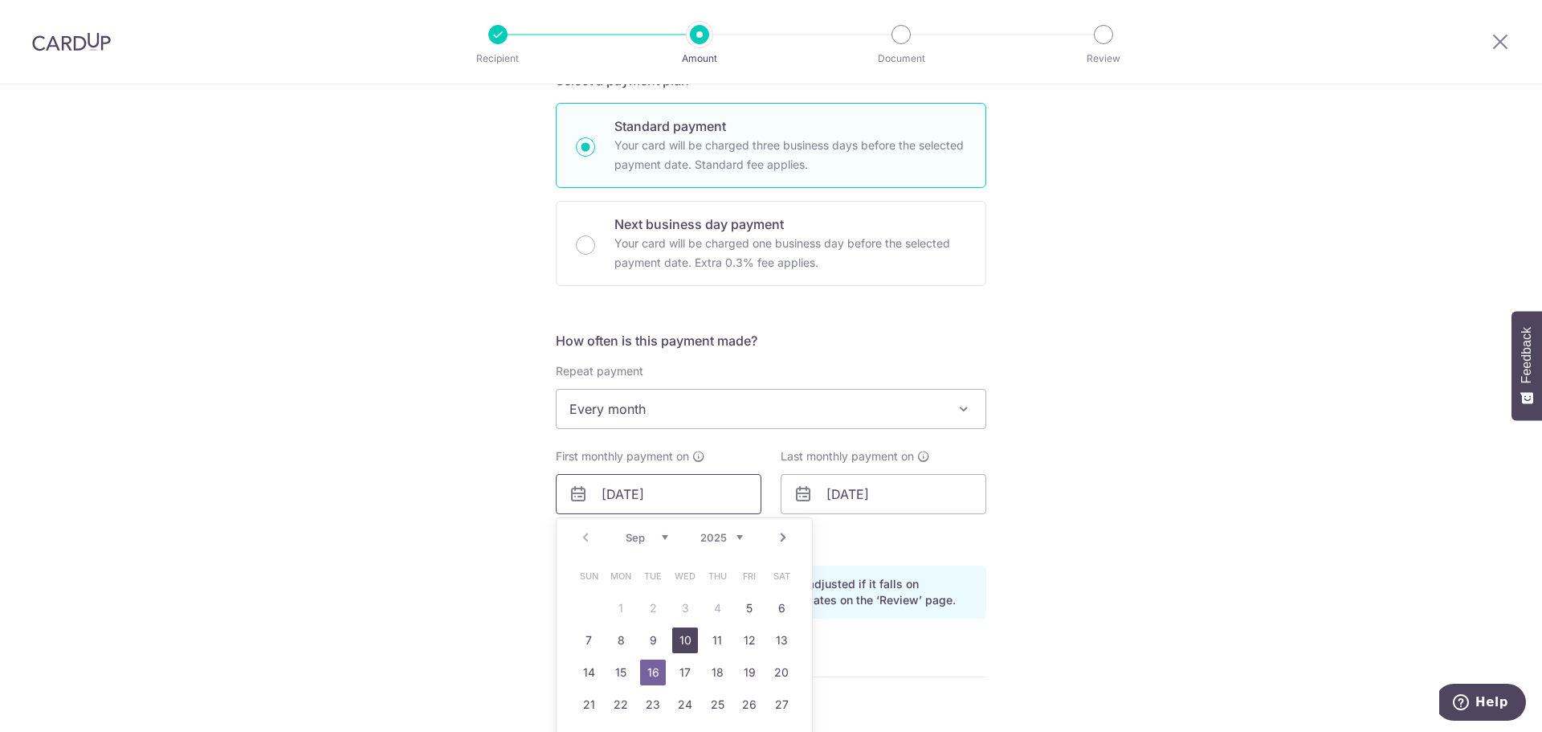
scroll to position [401, 0]
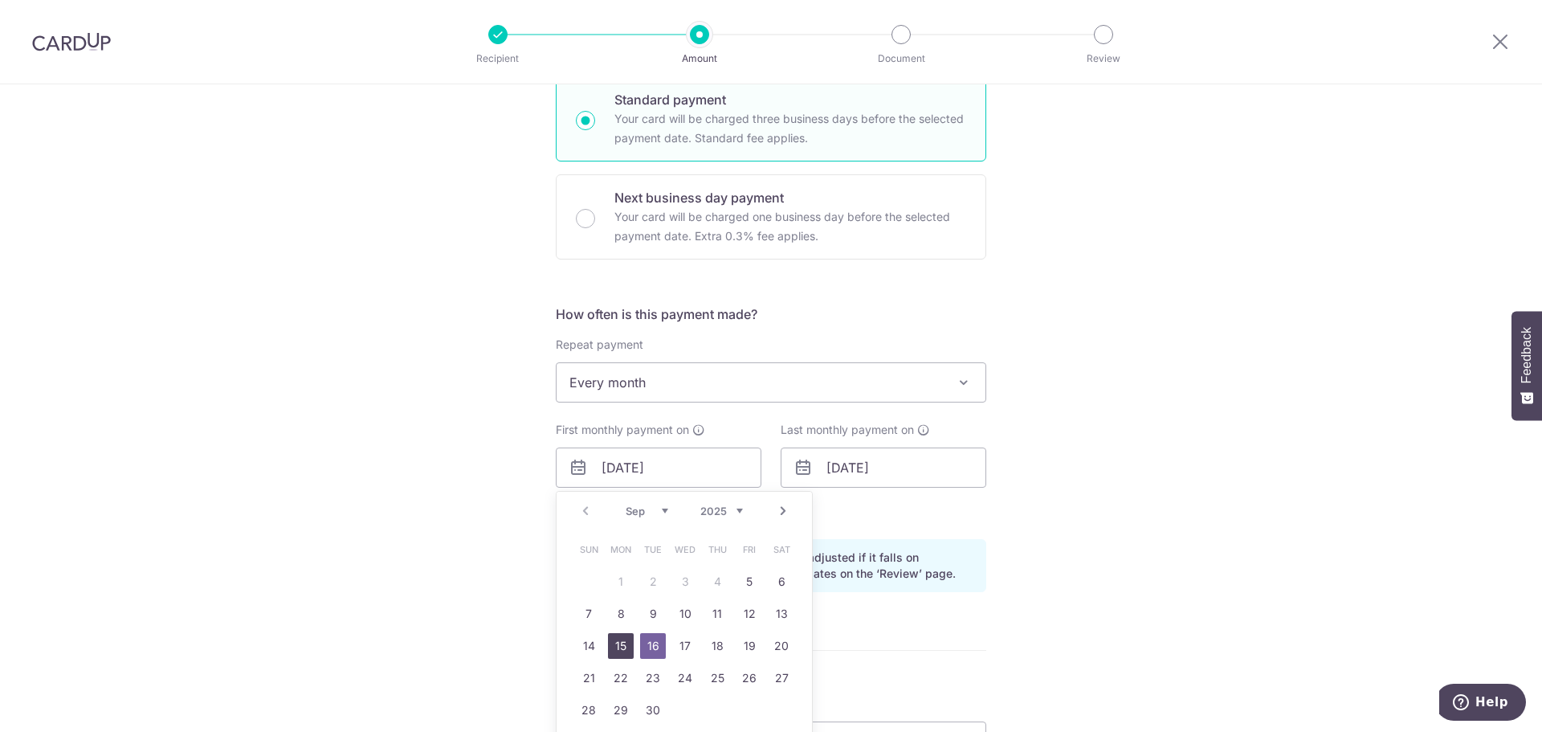
click at [617, 650] on link "15" at bounding box center [621, 646] width 26 height 26
type input "15/09/2025"
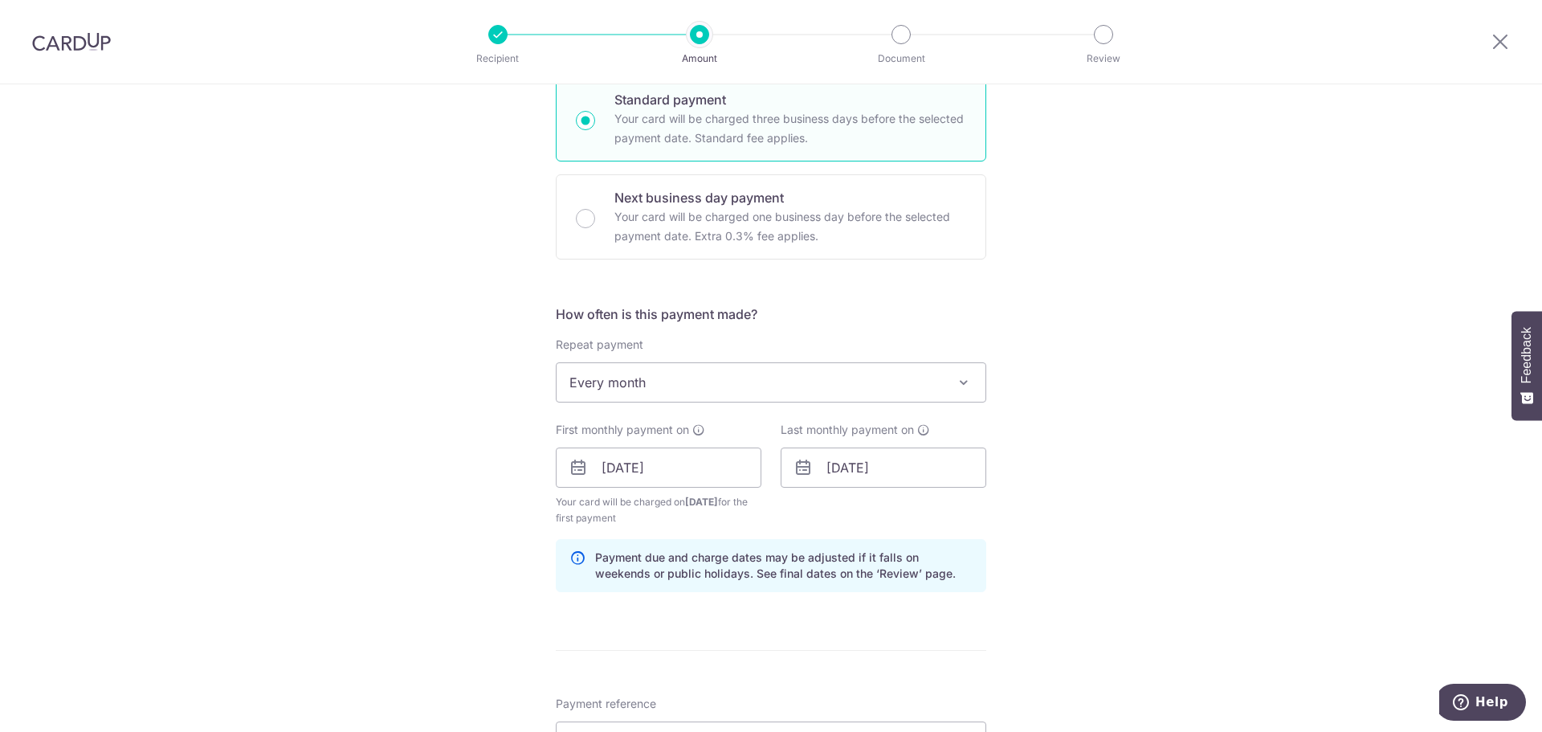
click at [1075, 529] on div "Tell us more about your payment Enter payment amount SGD 6,300.00 6300.00 Recip…" at bounding box center [771, 450] width 1542 height 1535
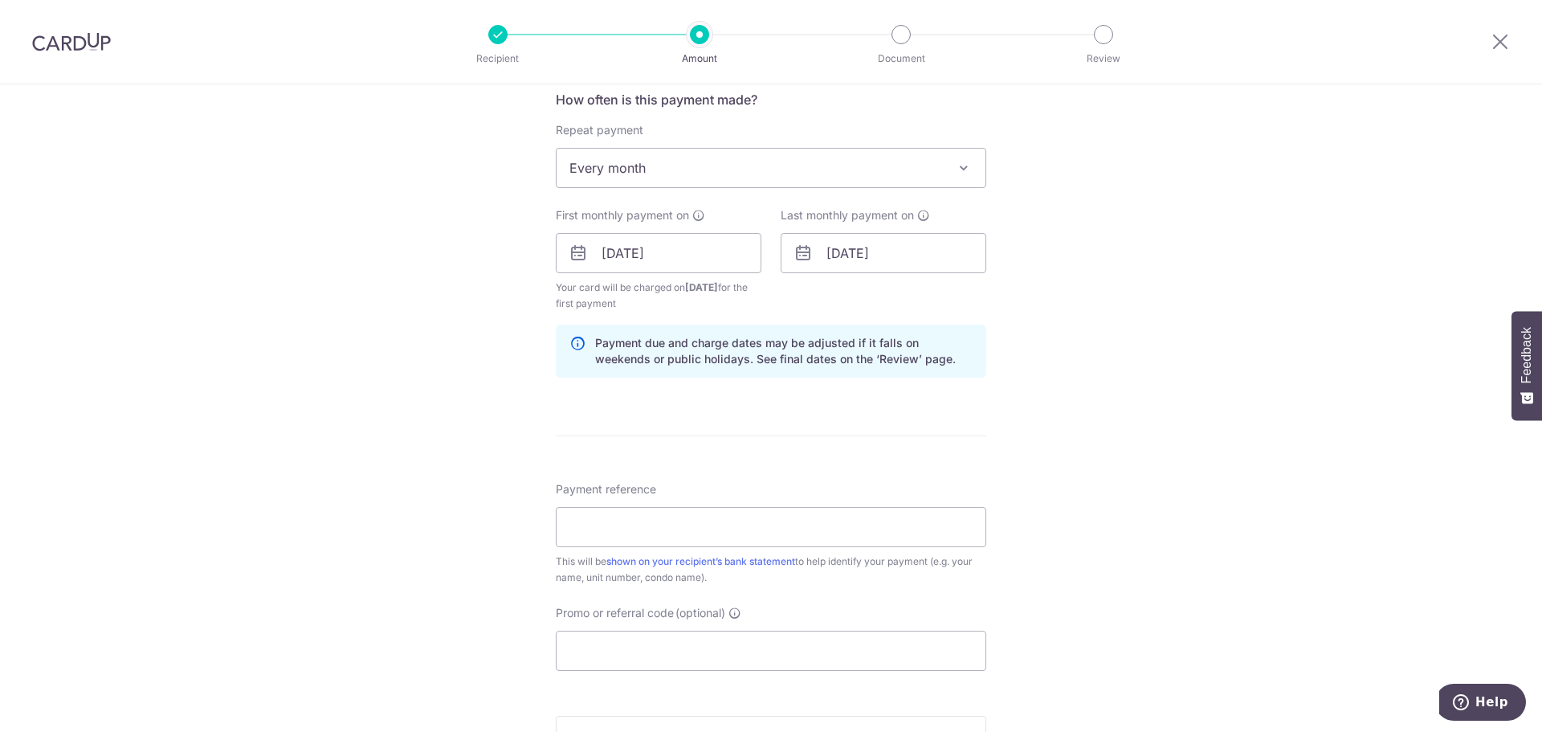
scroll to position [642, 0]
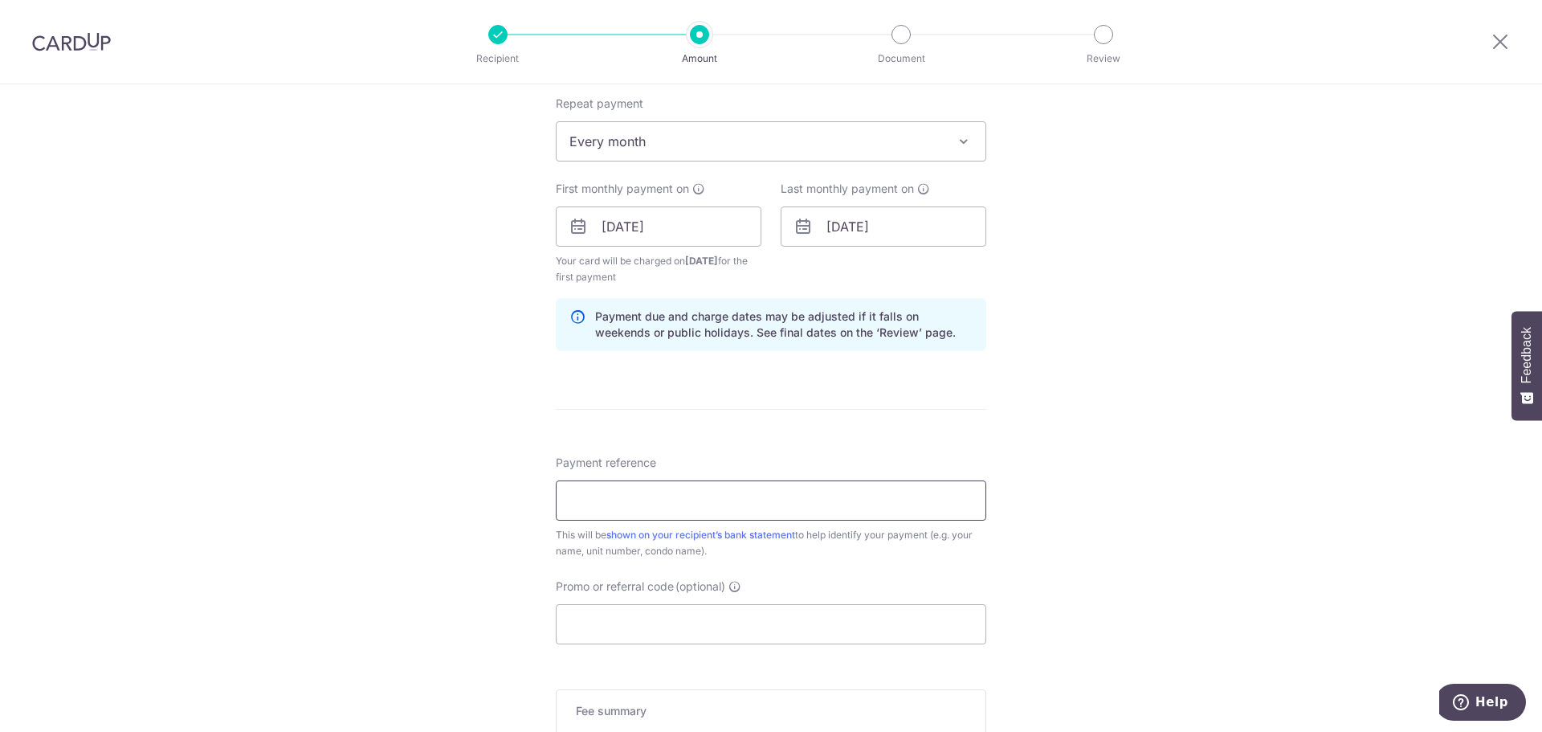
click at [955, 508] on input "Payment reference" at bounding box center [771, 500] width 430 height 40
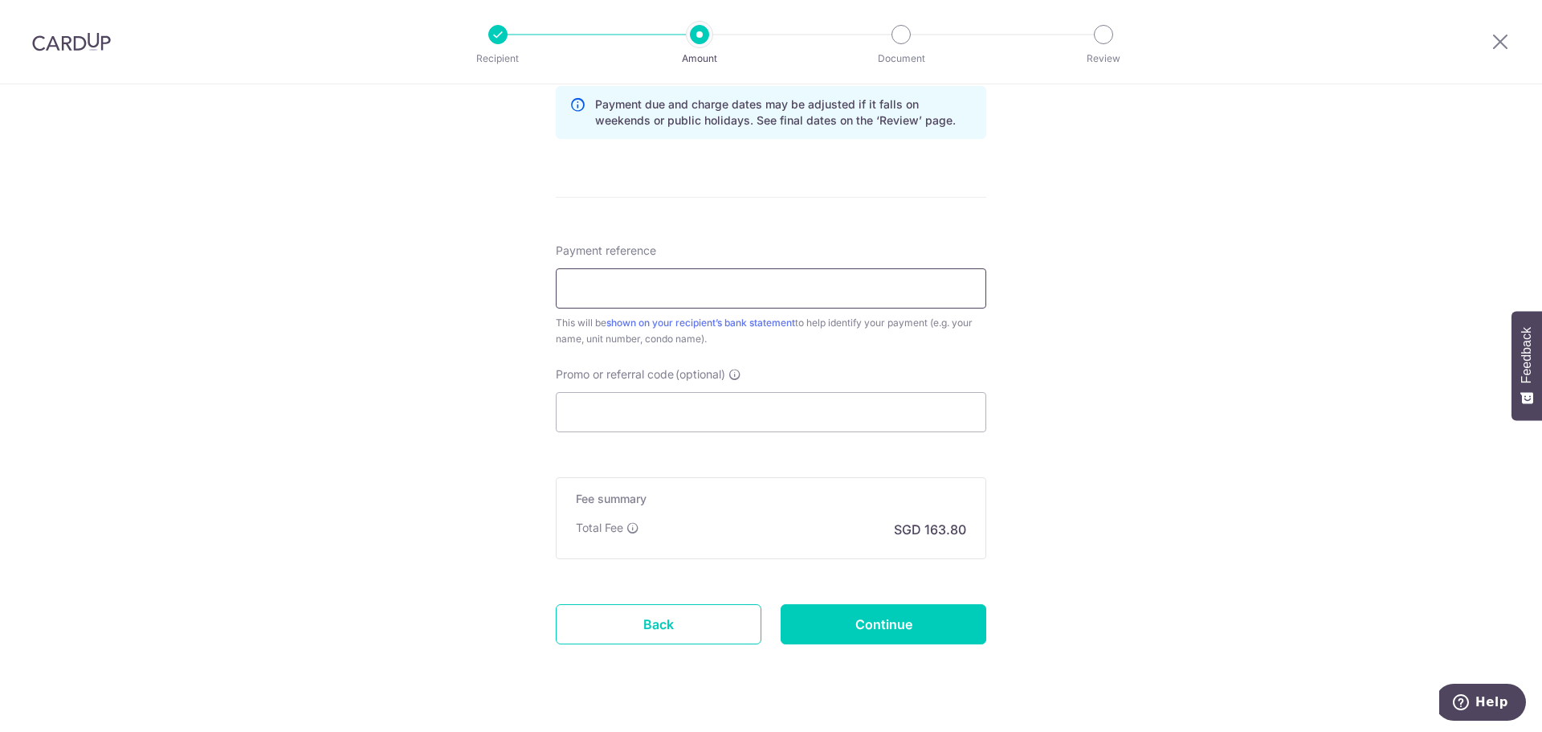
scroll to position [883, 0]
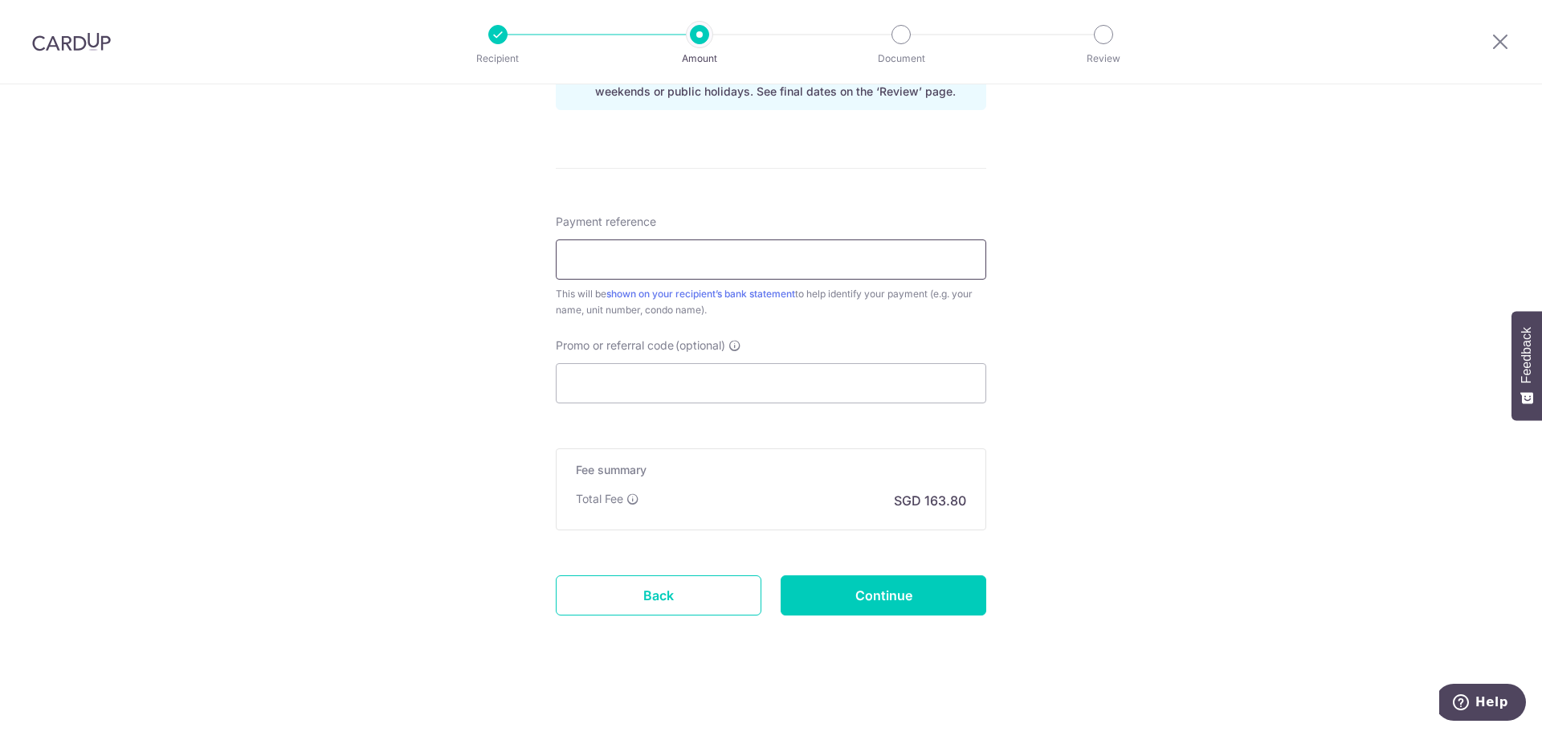
paste input "CLOVER RENT"
type input "CLOVER RENT"
click at [613, 397] on input "Promo or referral code (optional)" at bounding box center [771, 383] width 430 height 40
paste input "3HOME25R"
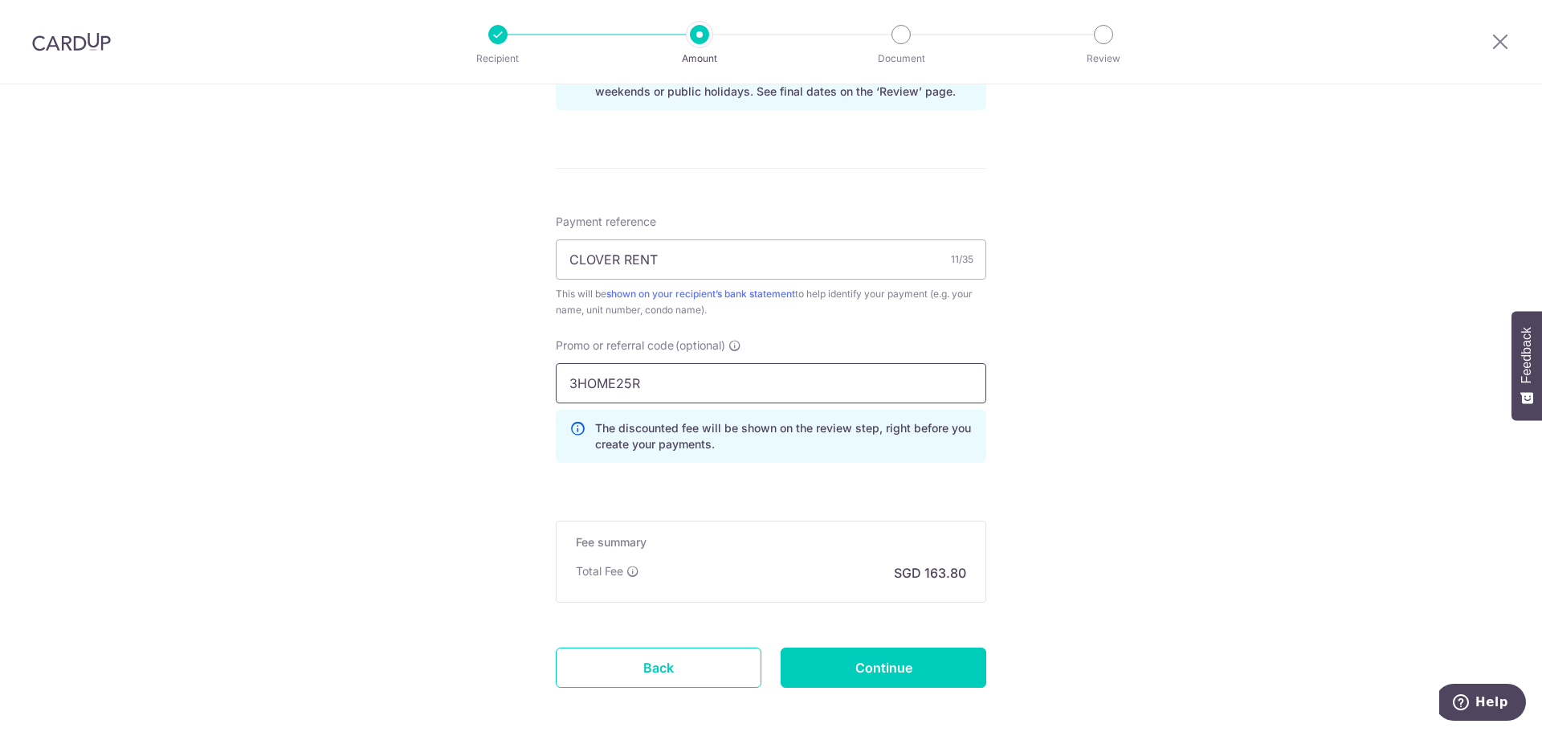
type input "3HOME25R"
click at [467, 376] on div "Tell us more about your payment Enter payment amount SGD 6,300.00 6300.00 Recip…" at bounding box center [771, 4] width 1542 height 1607
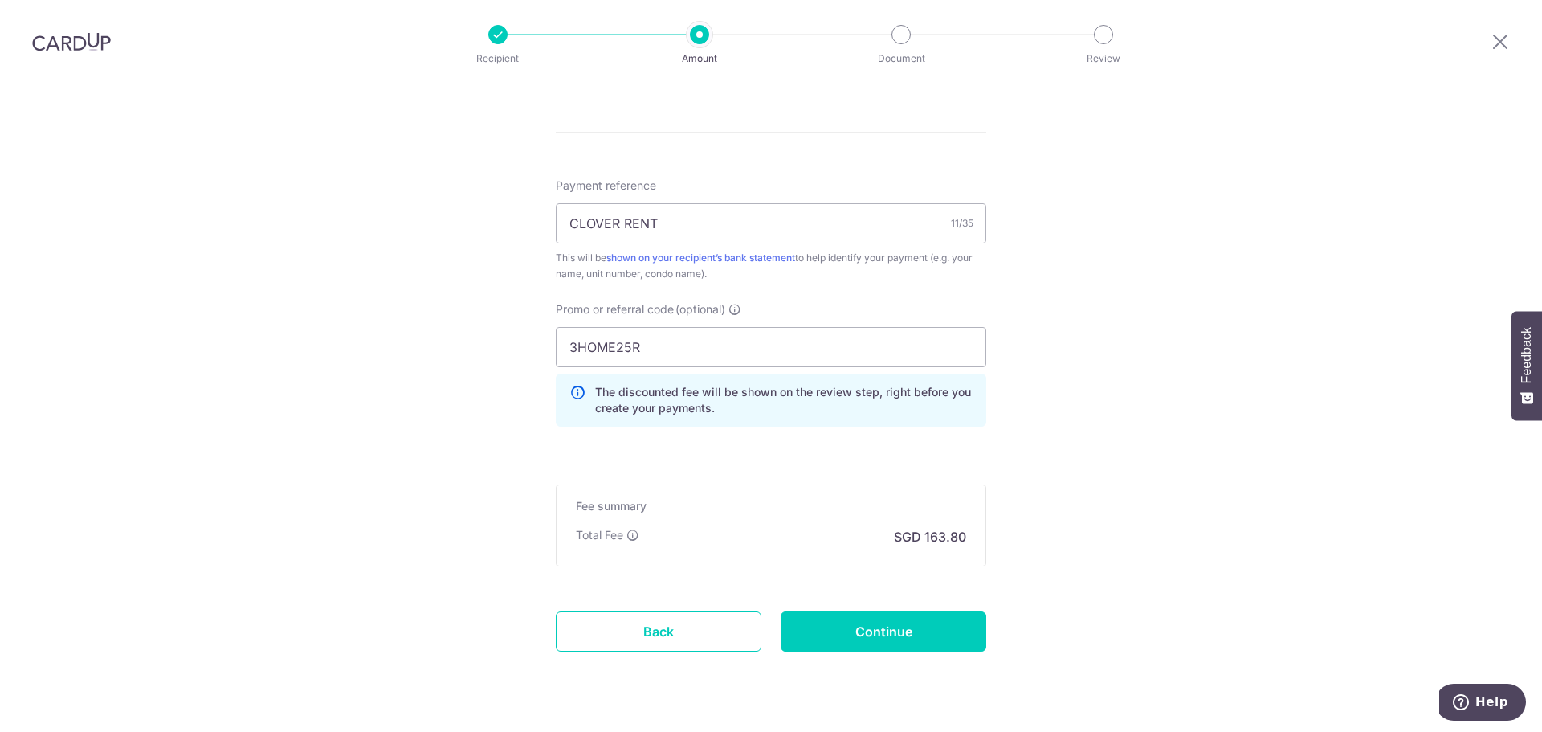
scroll to position [960, 0]
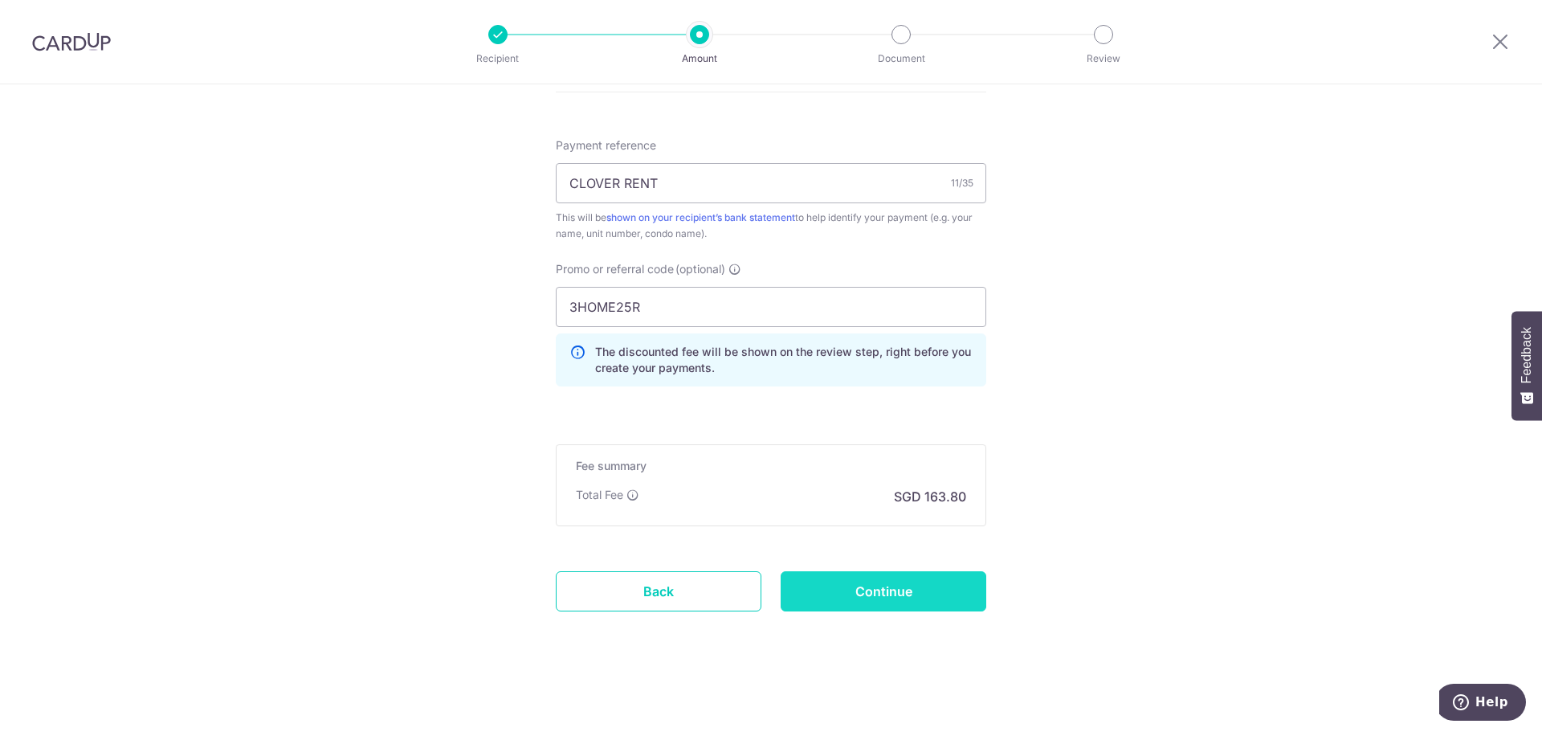
click at [838, 592] on input "Continue" at bounding box center [884, 591] width 206 height 40
type input "Create Schedule"
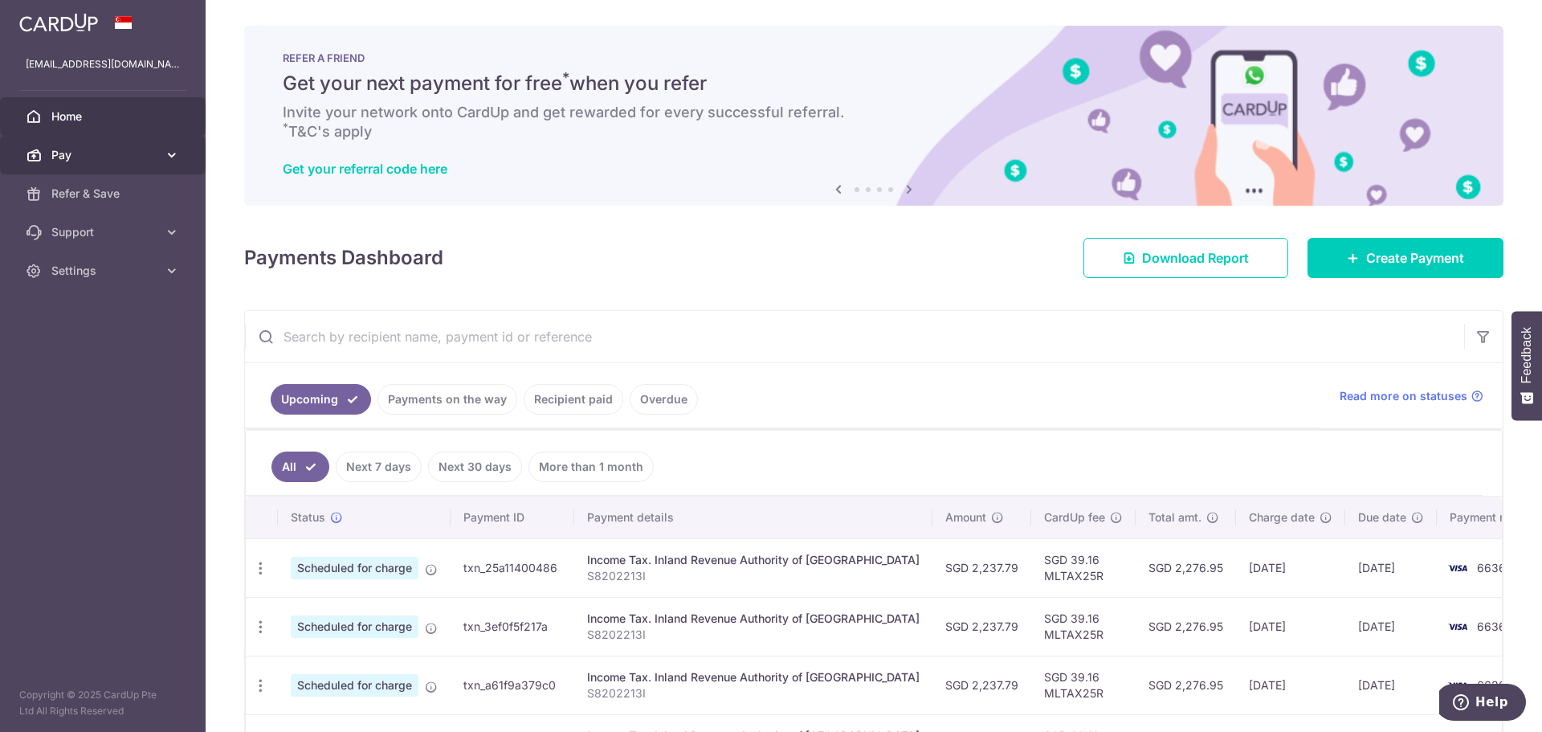
click at [181, 147] on link "Pay" at bounding box center [103, 155] width 206 height 39
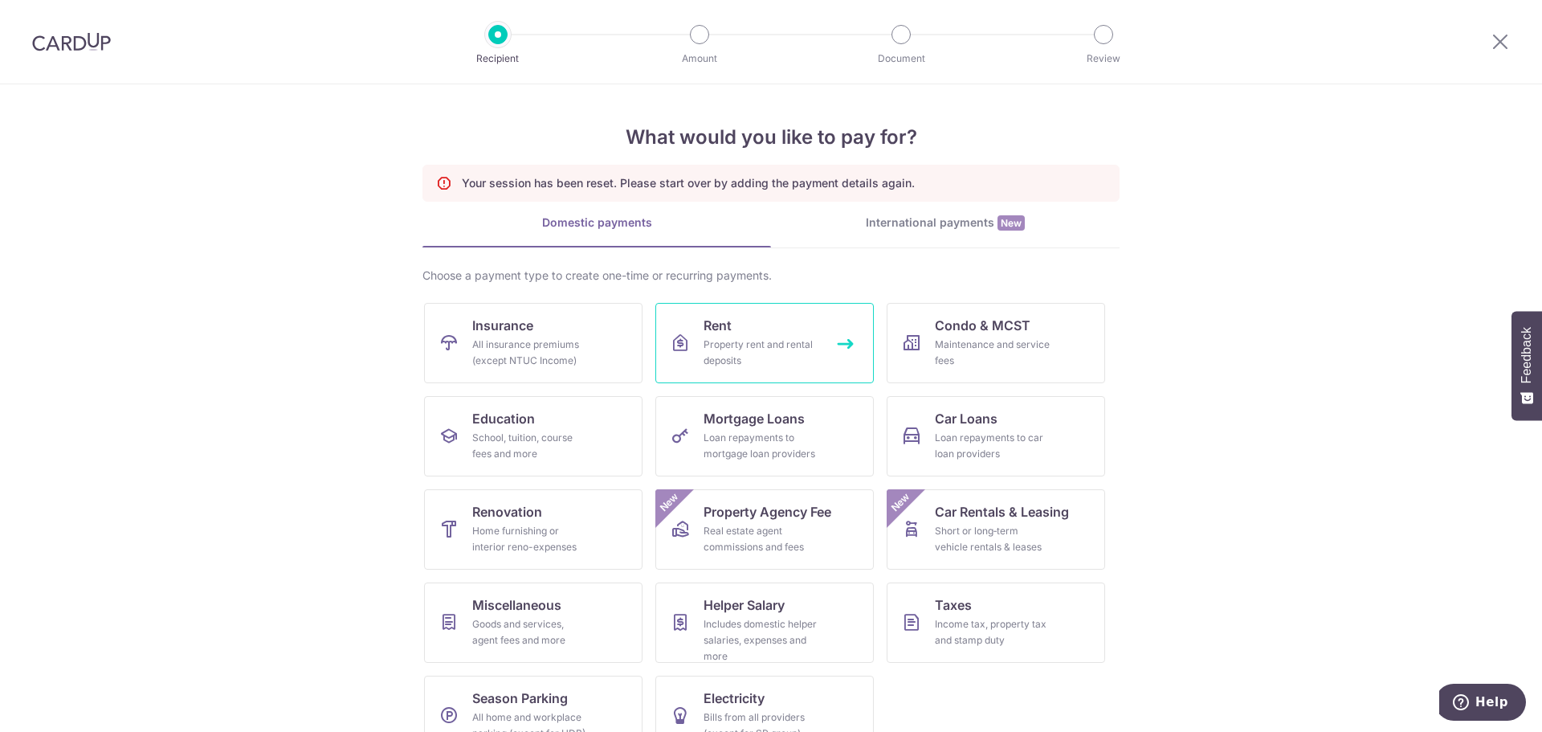
click at [769, 328] on link "Rent Property rent and rental deposits" at bounding box center [764, 343] width 218 height 80
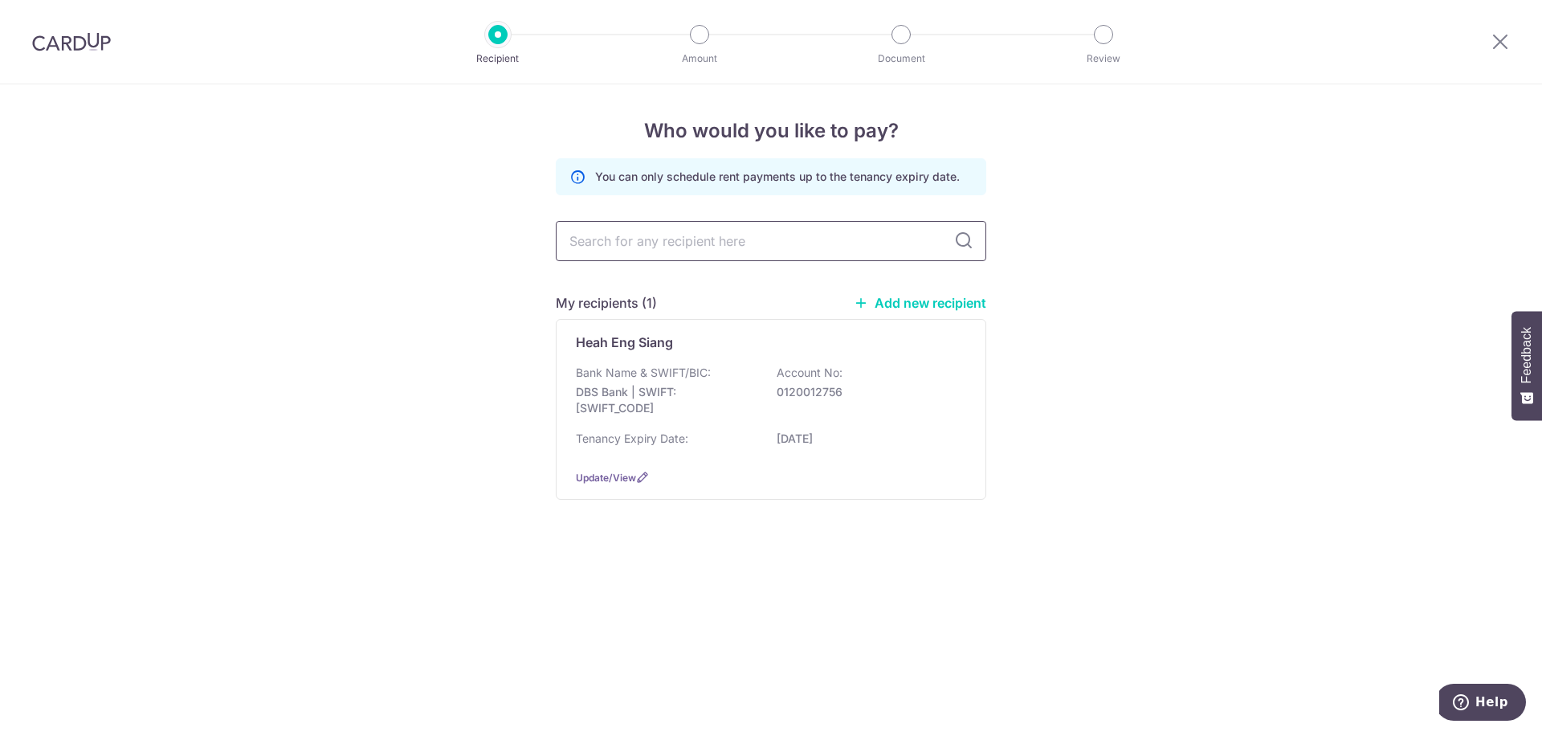
click at [772, 247] on input "text" at bounding box center [771, 241] width 430 height 40
click at [967, 344] on div "Heah Eng Siang Bank Name & SWIFT/BIC: DBS Bank | SWIFT: DBSSSGSGXXX Account No:…" at bounding box center [771, 409] width 430 height 181
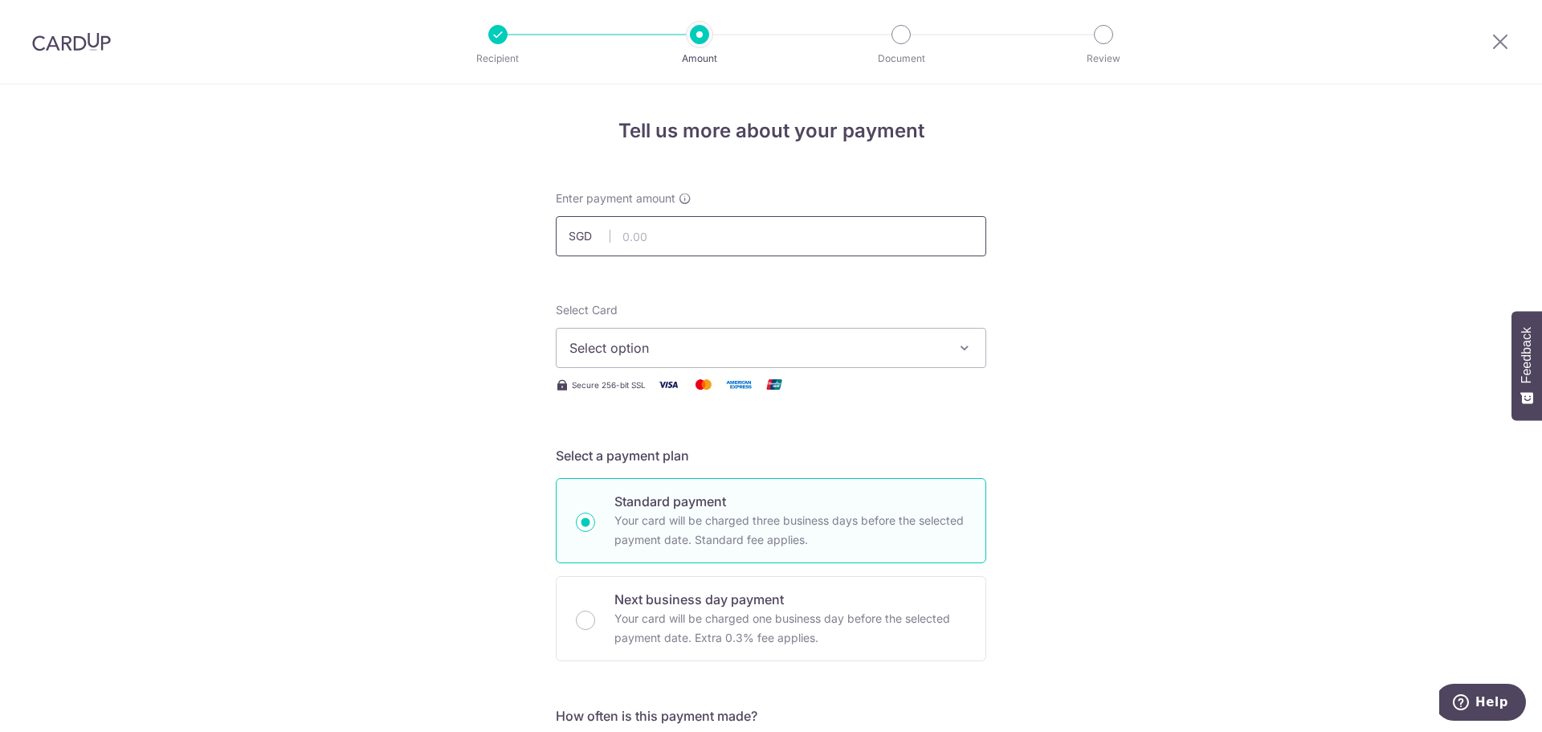
click at [807, 233] on input "text" at bounding box center [771, 236] width 430 height 40
type input "6,300.00"
click at [777, 341] on span "Select option" at bounding box center [756, 347] width 374 height 19
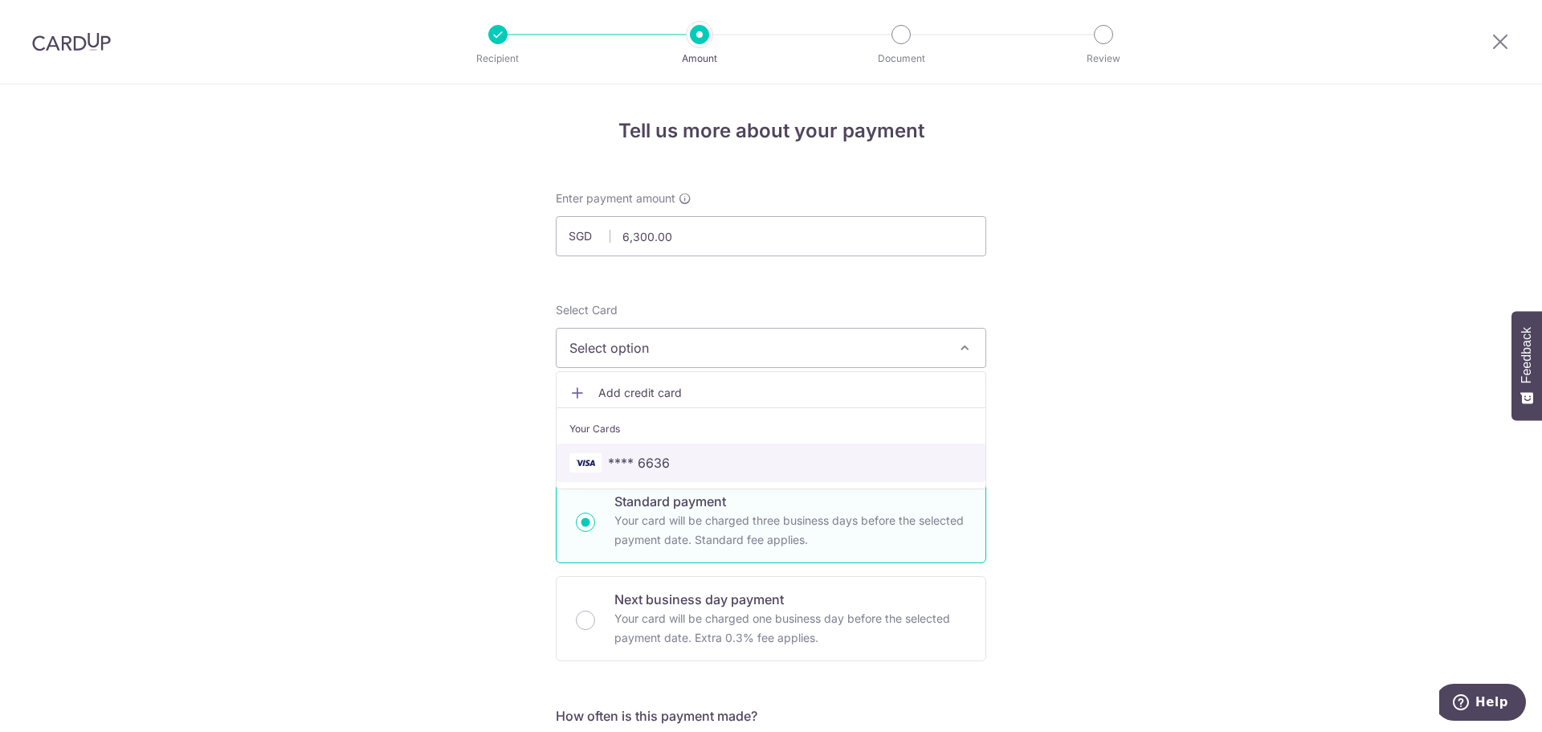
click at [688, 460] on span "**** 6636" at bounding box center [770, 462] width 403 height 19
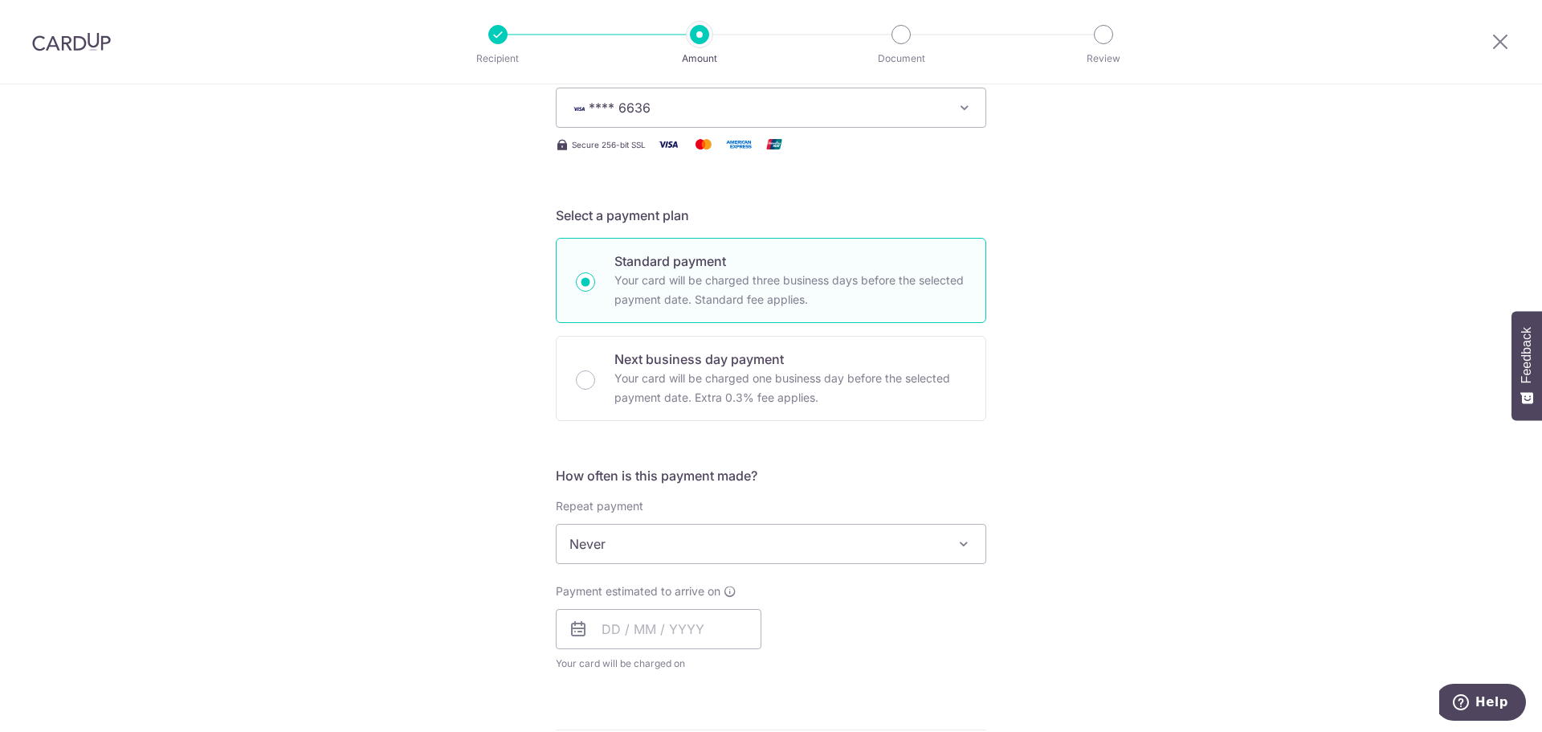
scroll to position [241, 0]
click at [935, 536] on span "Never" at bounding box center [770, 543] width 429 height 39
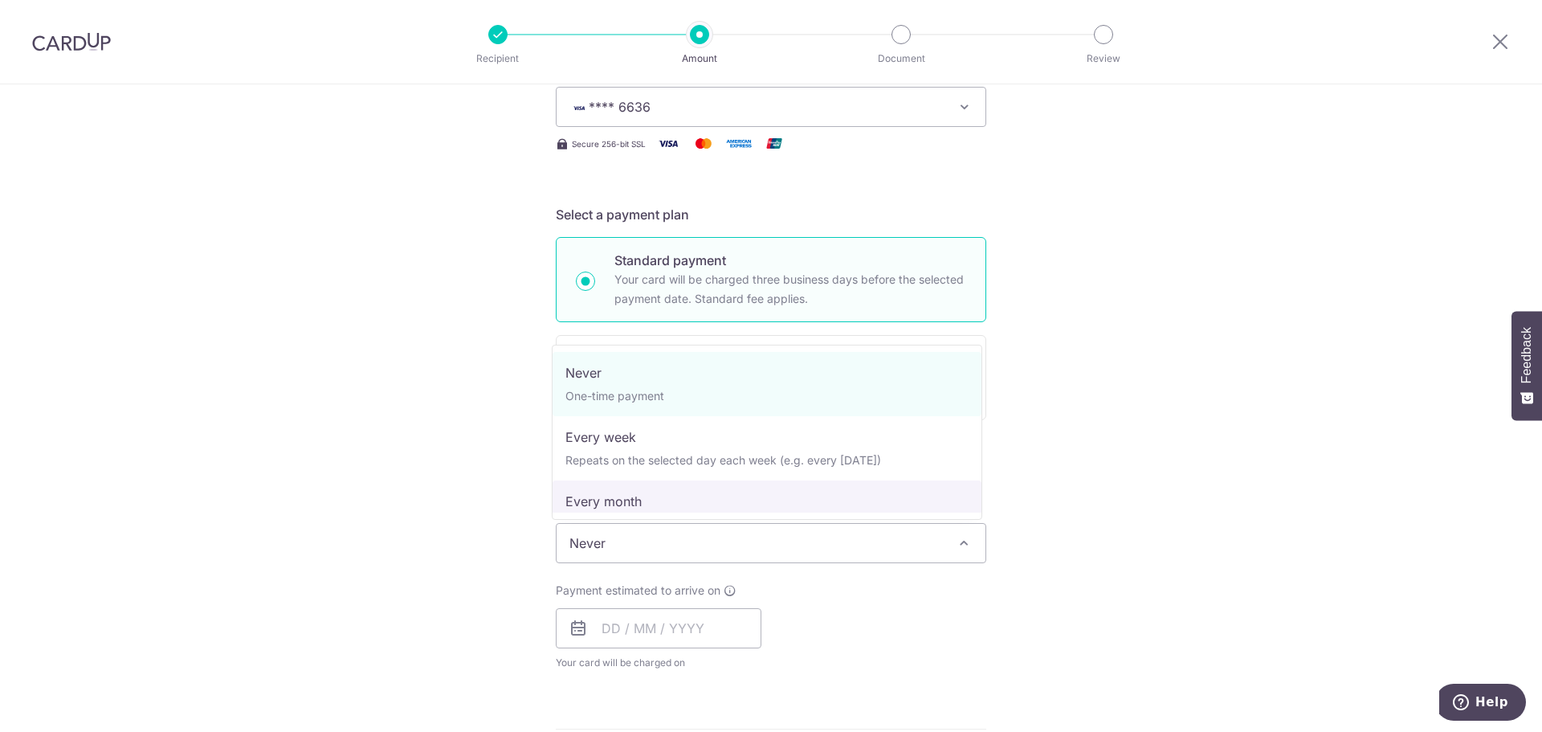
select select "3"
type input "31/12/2027"
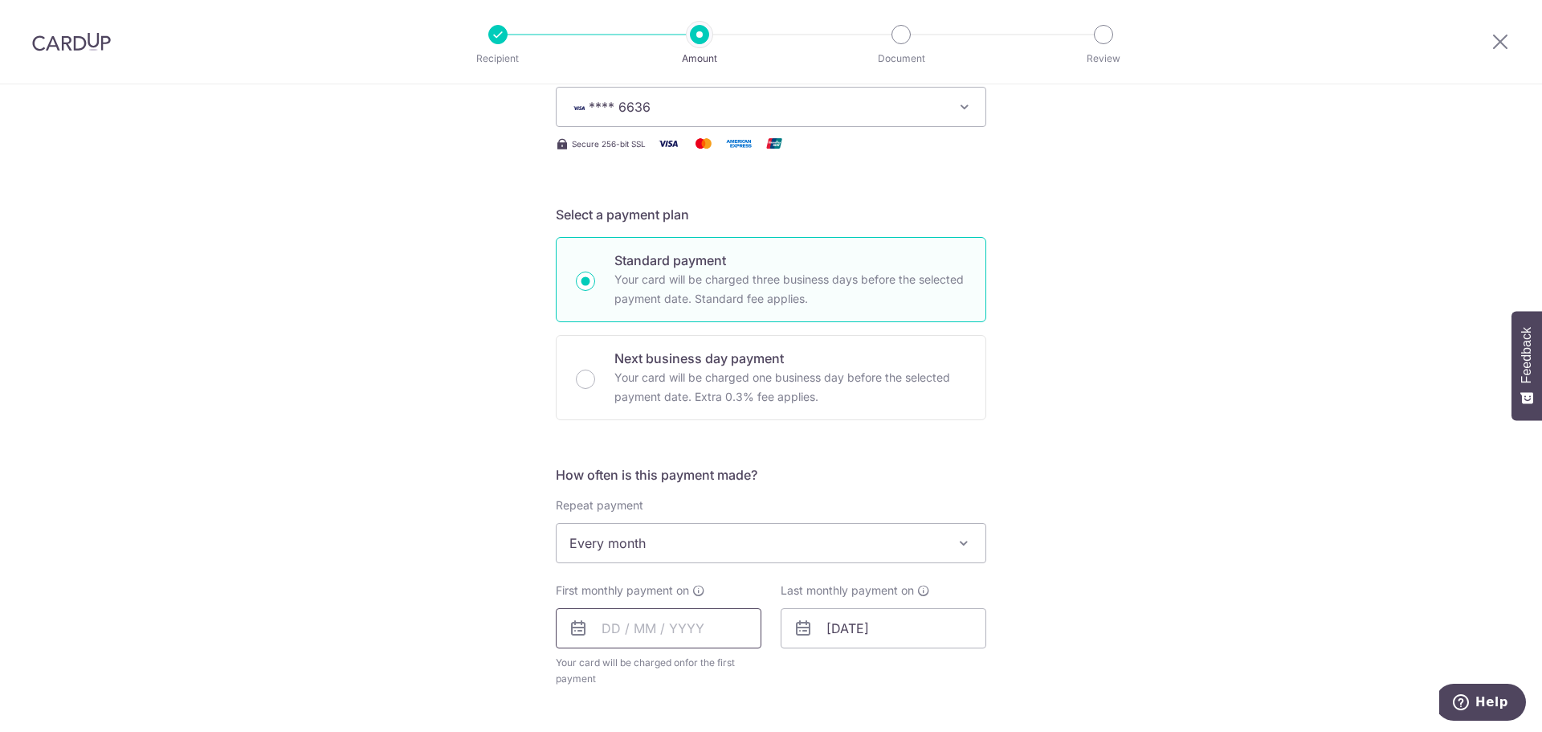
click at [700, 635] on input "text" at bounding box center [659, 628] width 206 height 40
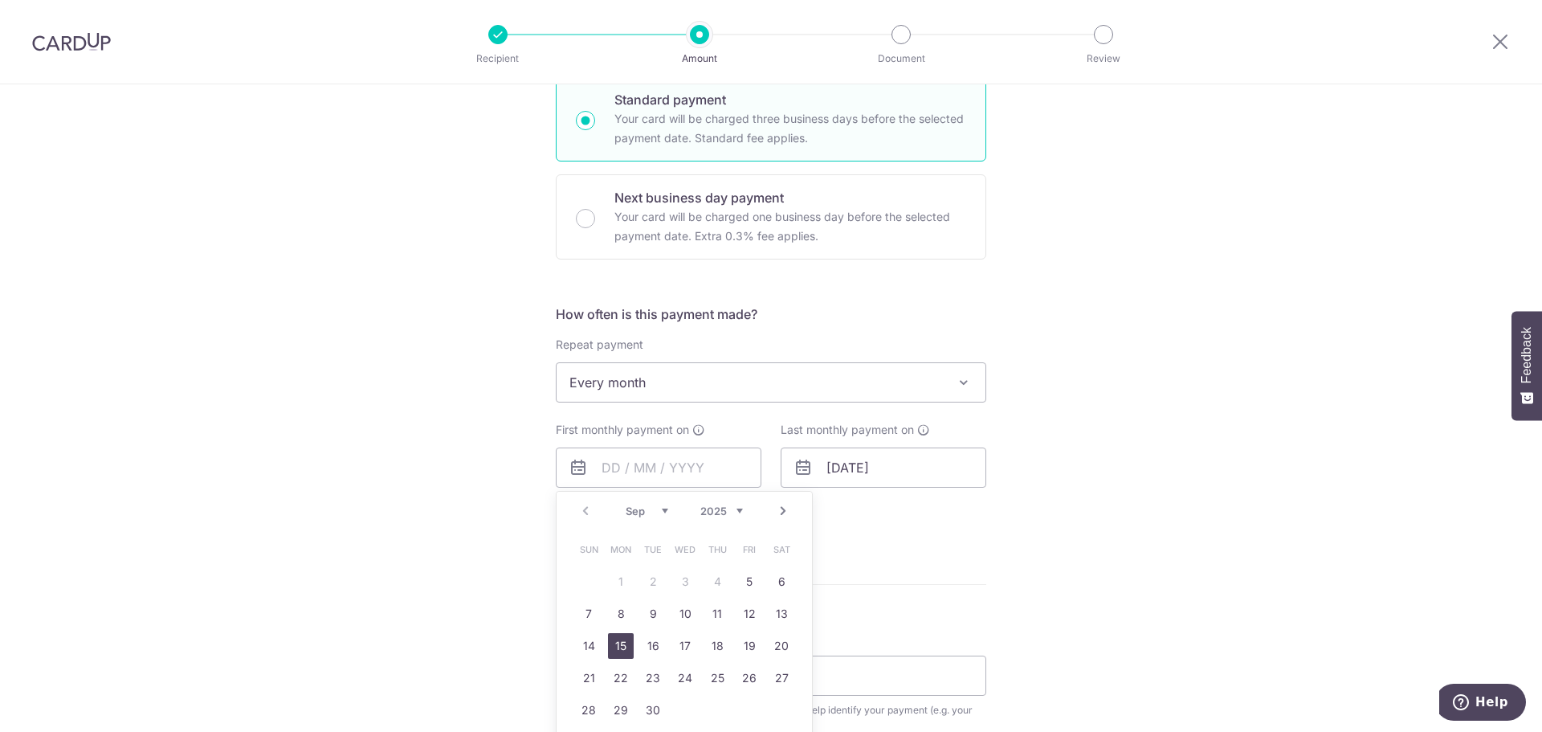
click at [621, 652] on link "15" at bounding box center [621, 646] width 26 height 26
type input "[DATE]"
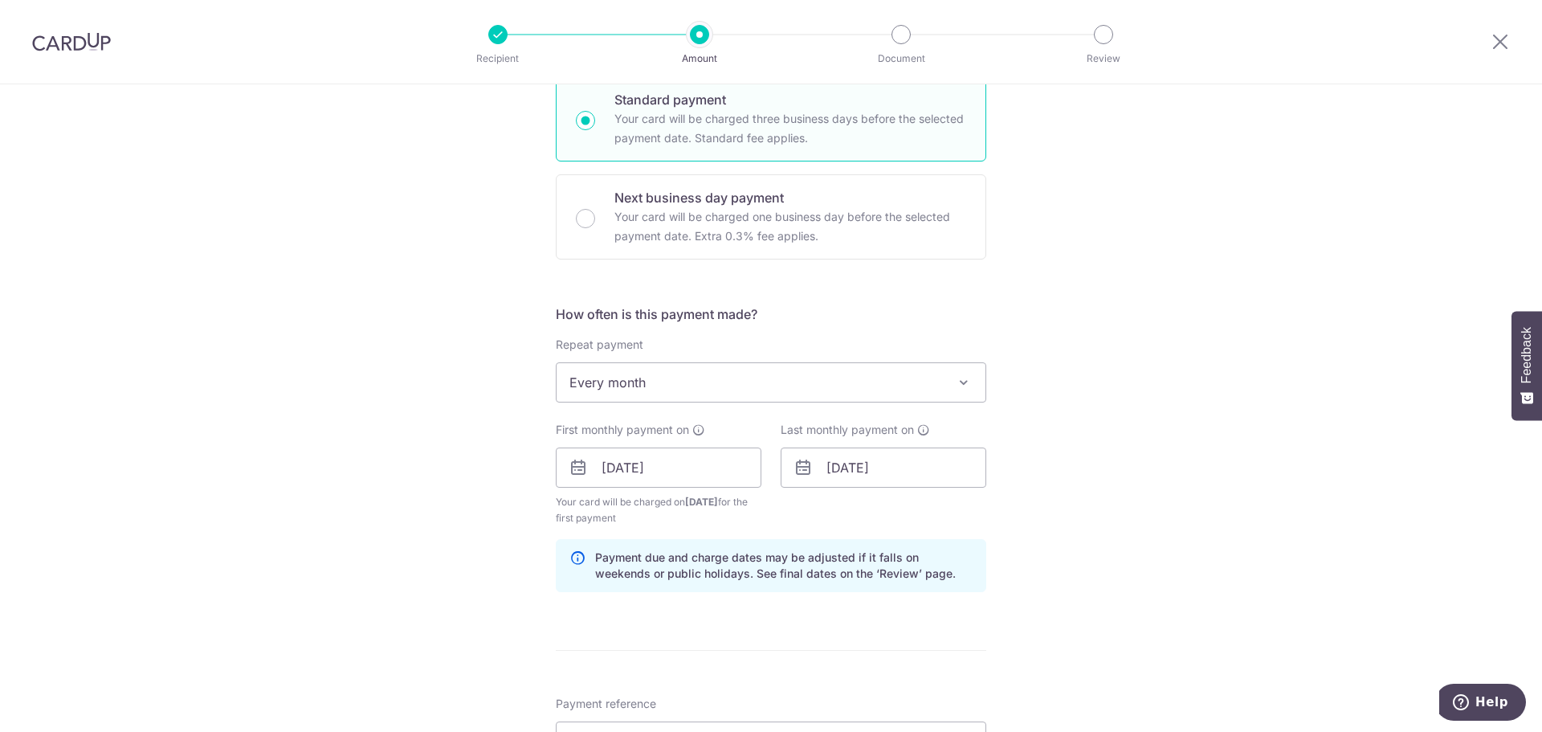
click at [1237, 464] on div "Tell us more about your payment Enter payment amount SGD 6,300.00 6300.00 Selec…" at bounding box center [771, 450] width 1542 height 1535
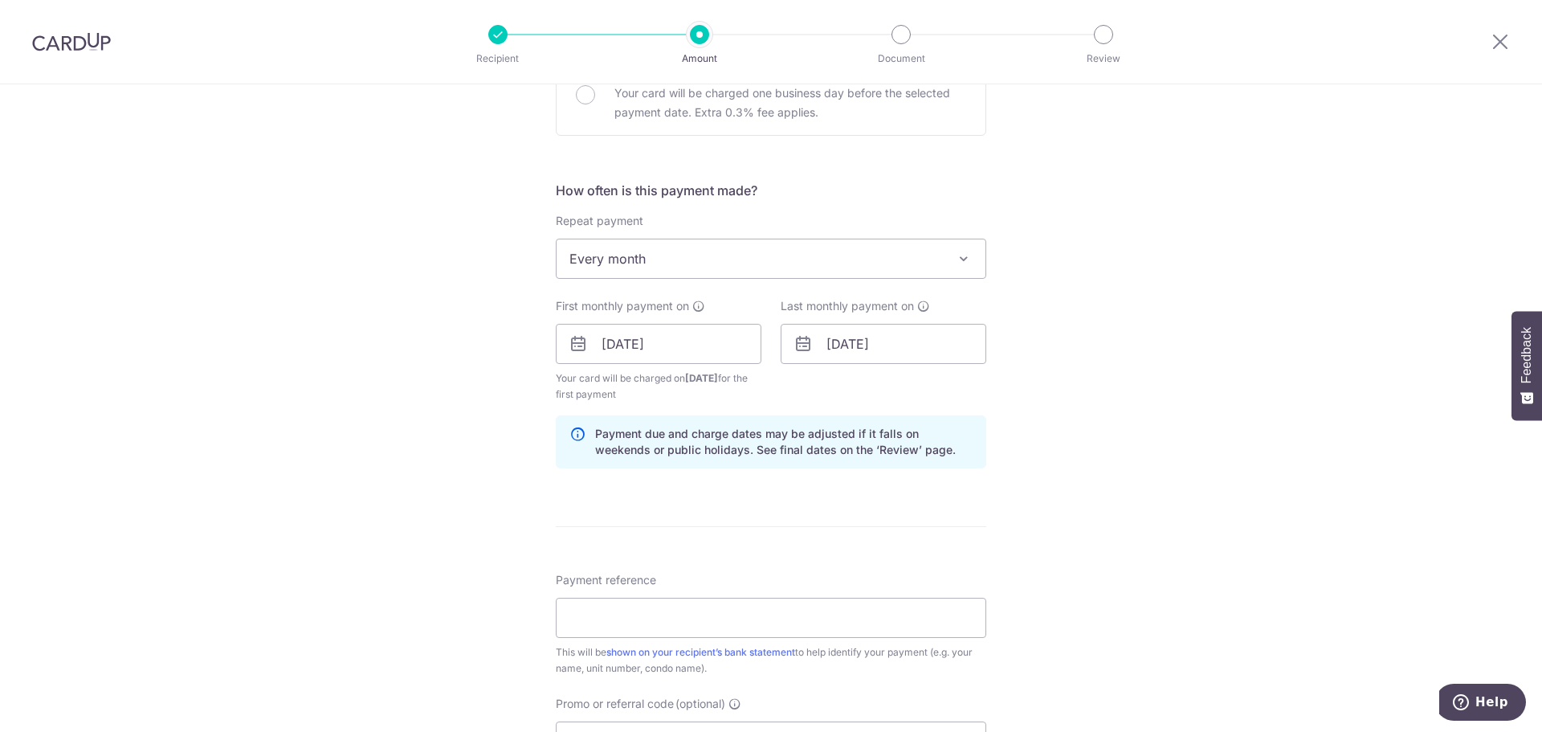
scroll to position [562, 0]
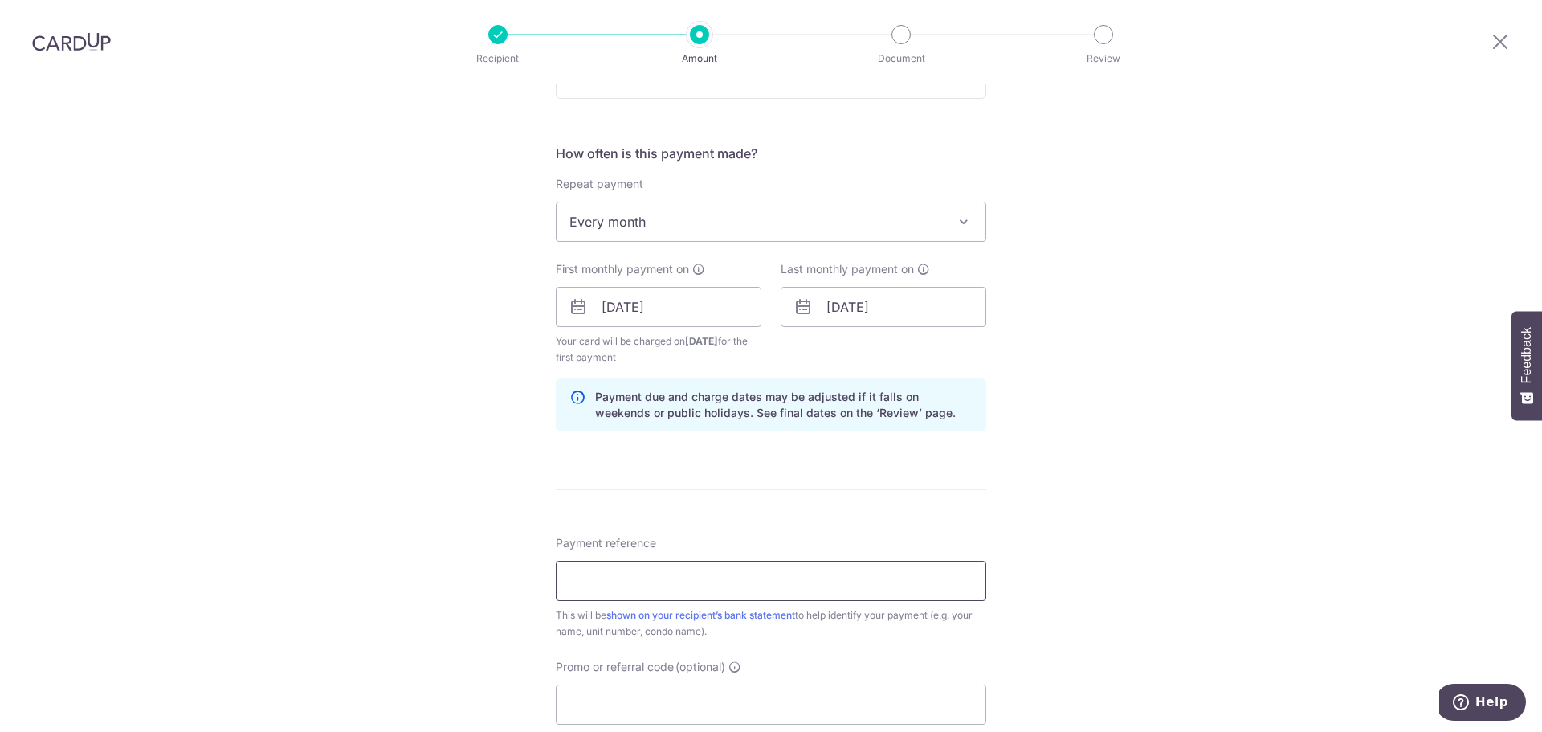
click at [719, 569] on input "Payment reference" at bounding box center [771, 580] width 430 height 40
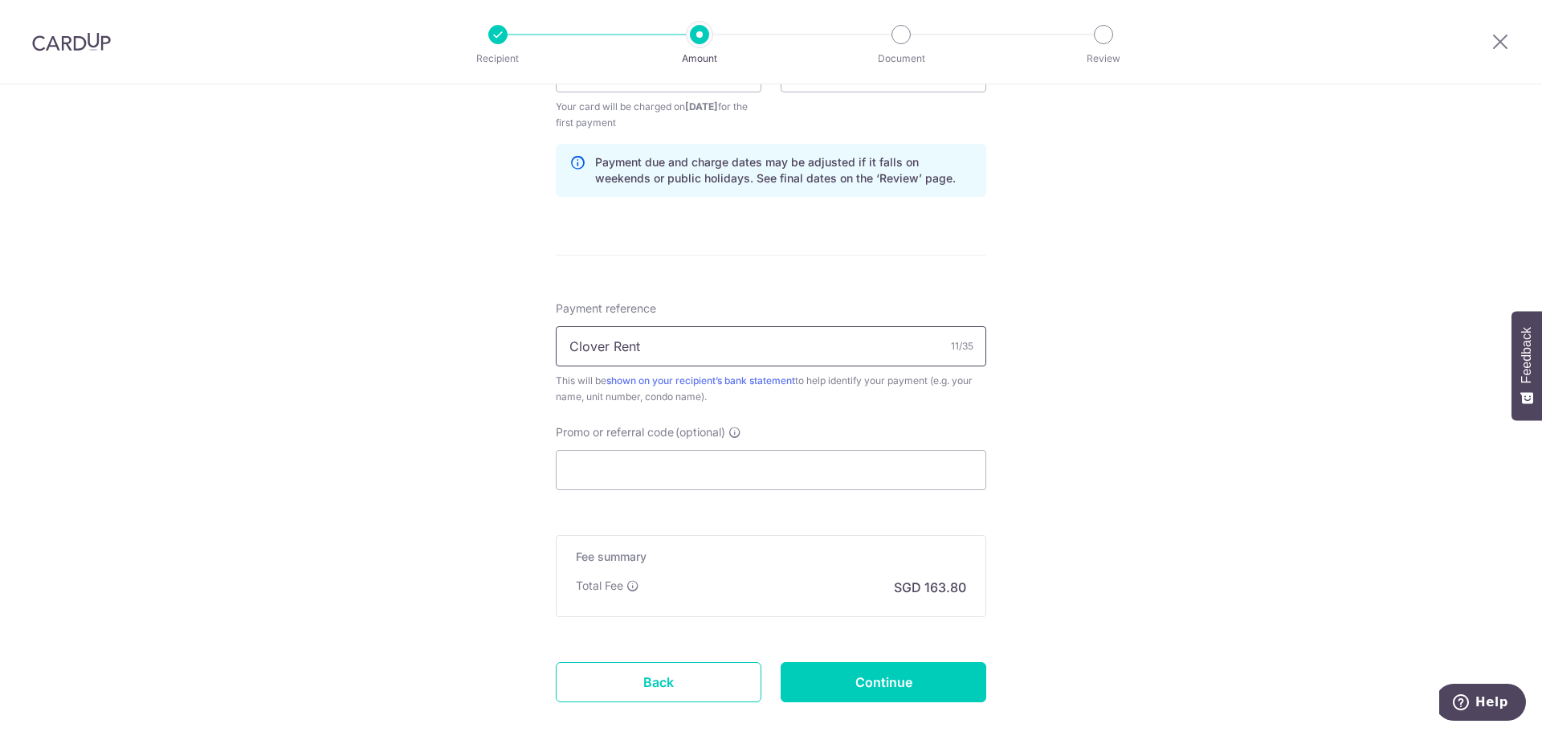
scroll to position [803, 0]
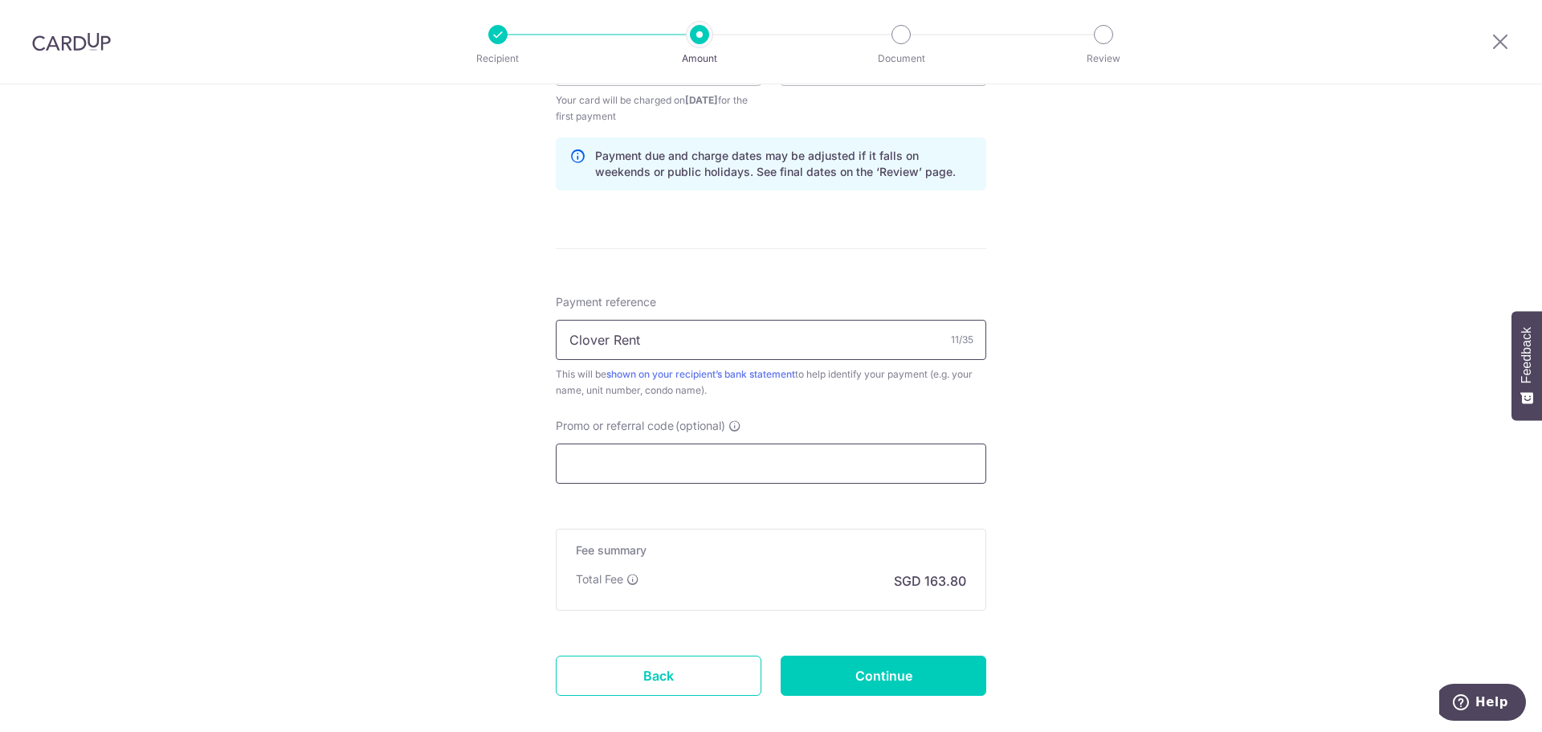
type input "Clover Rent"
click at [768, 466] on input "Promo or referral code (optional)" at bounding box center [771, 463] width 430 height 40
paste input "3HOME25R"
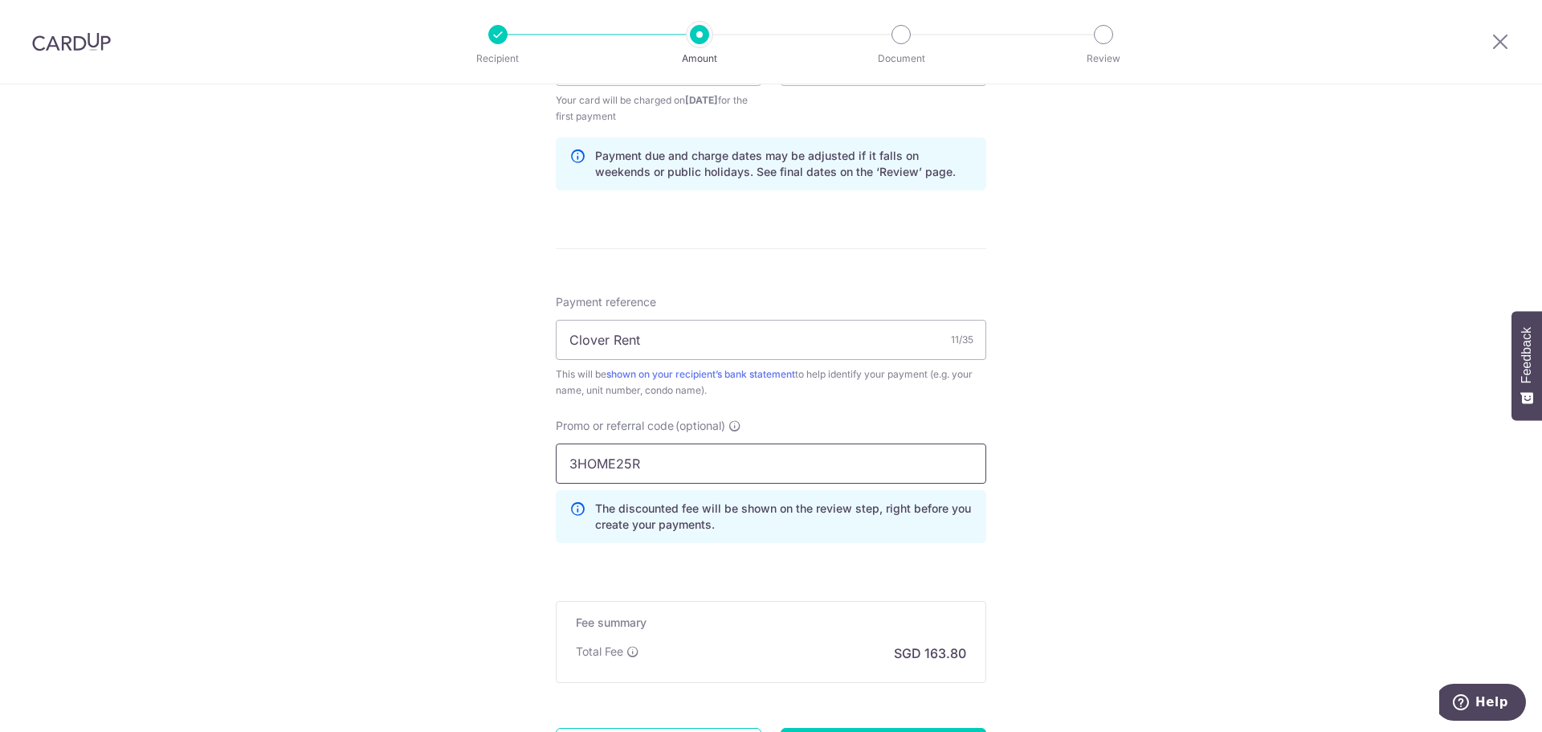
scroll to position [960, 0]
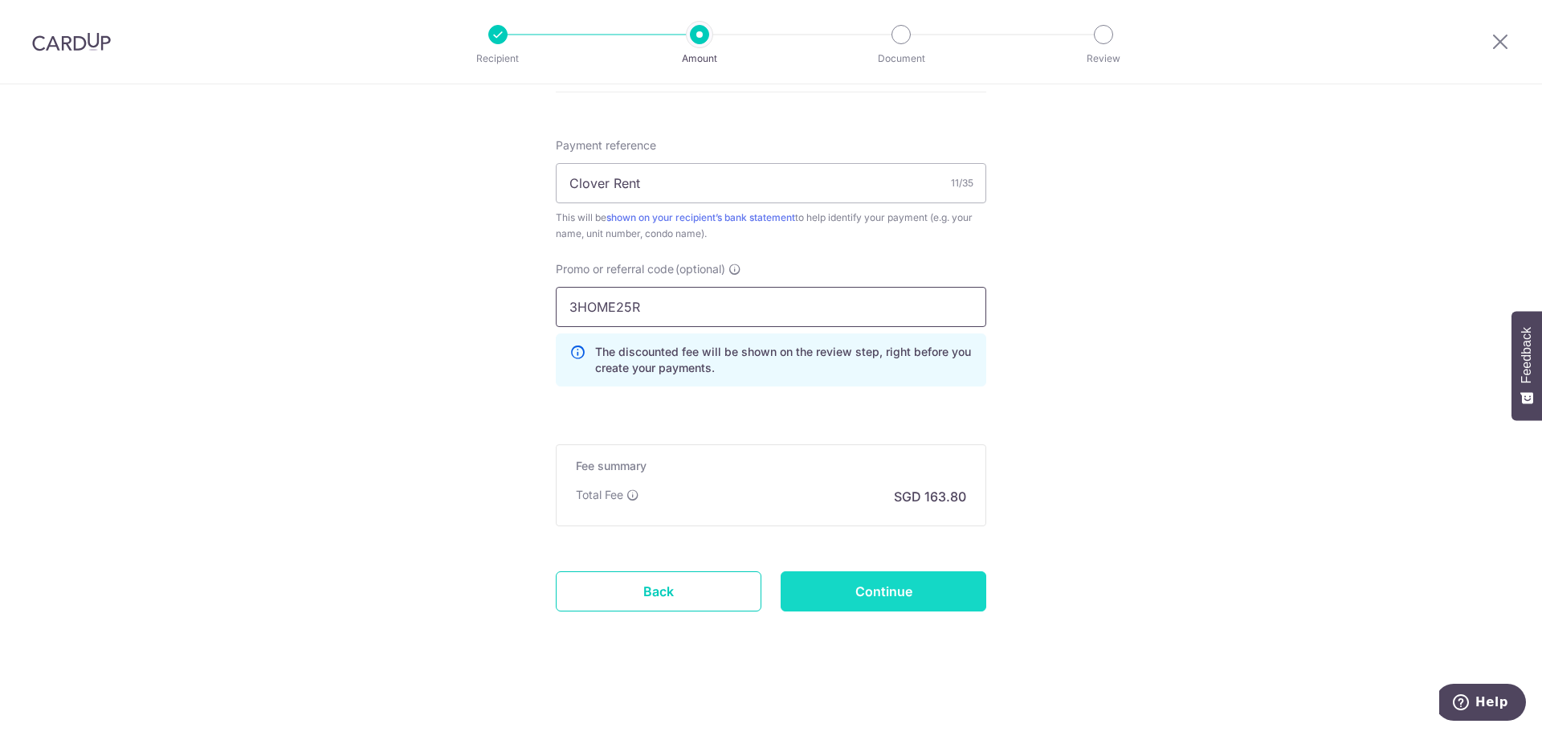
type input "3HOME25R"
click at [926, 589] on input "Continue" at bounding box center [884, 591] width 206 height 40
type input "Create Schedule"
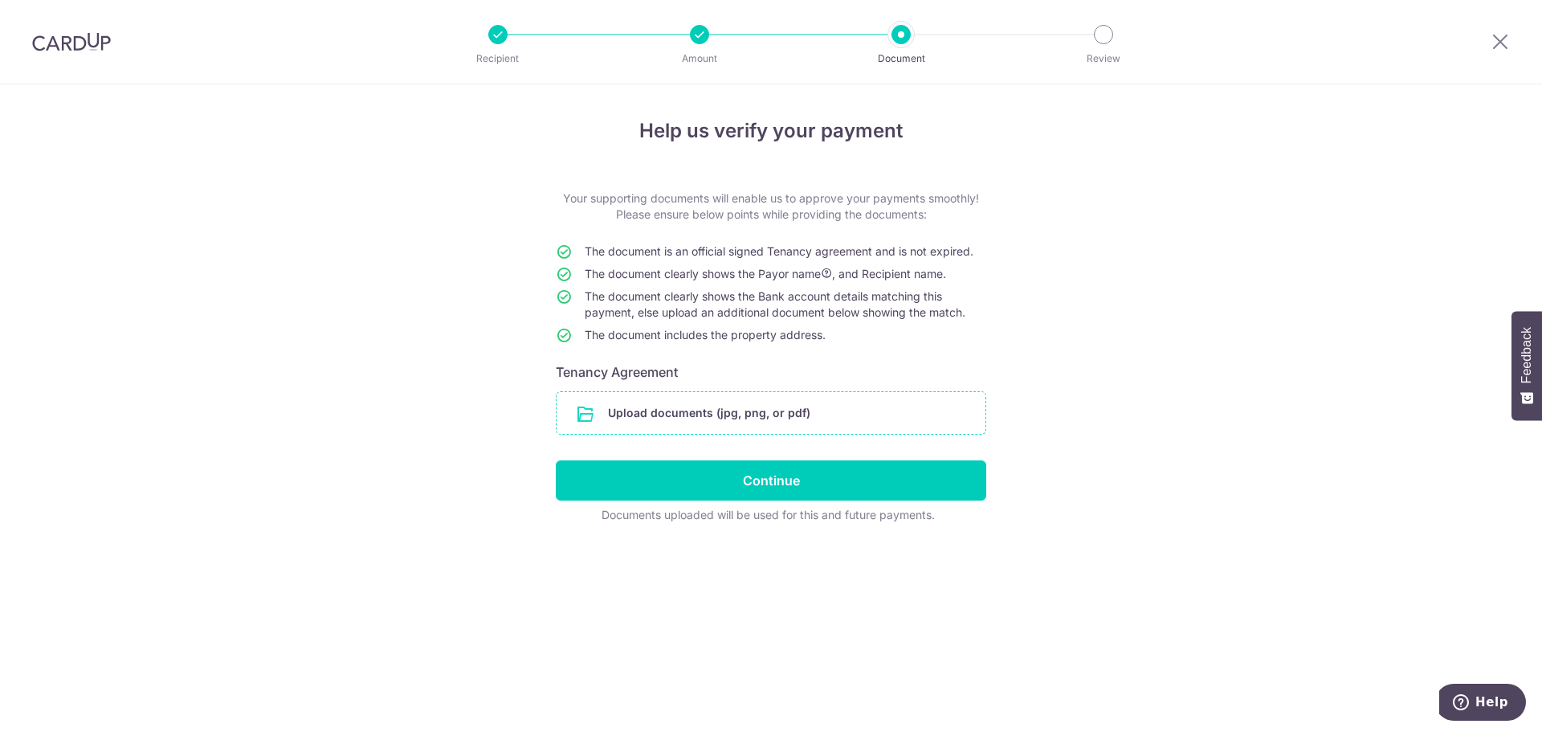
click at [726, 414] on input "file" at bounding box center [770, 413] width 429 height 42
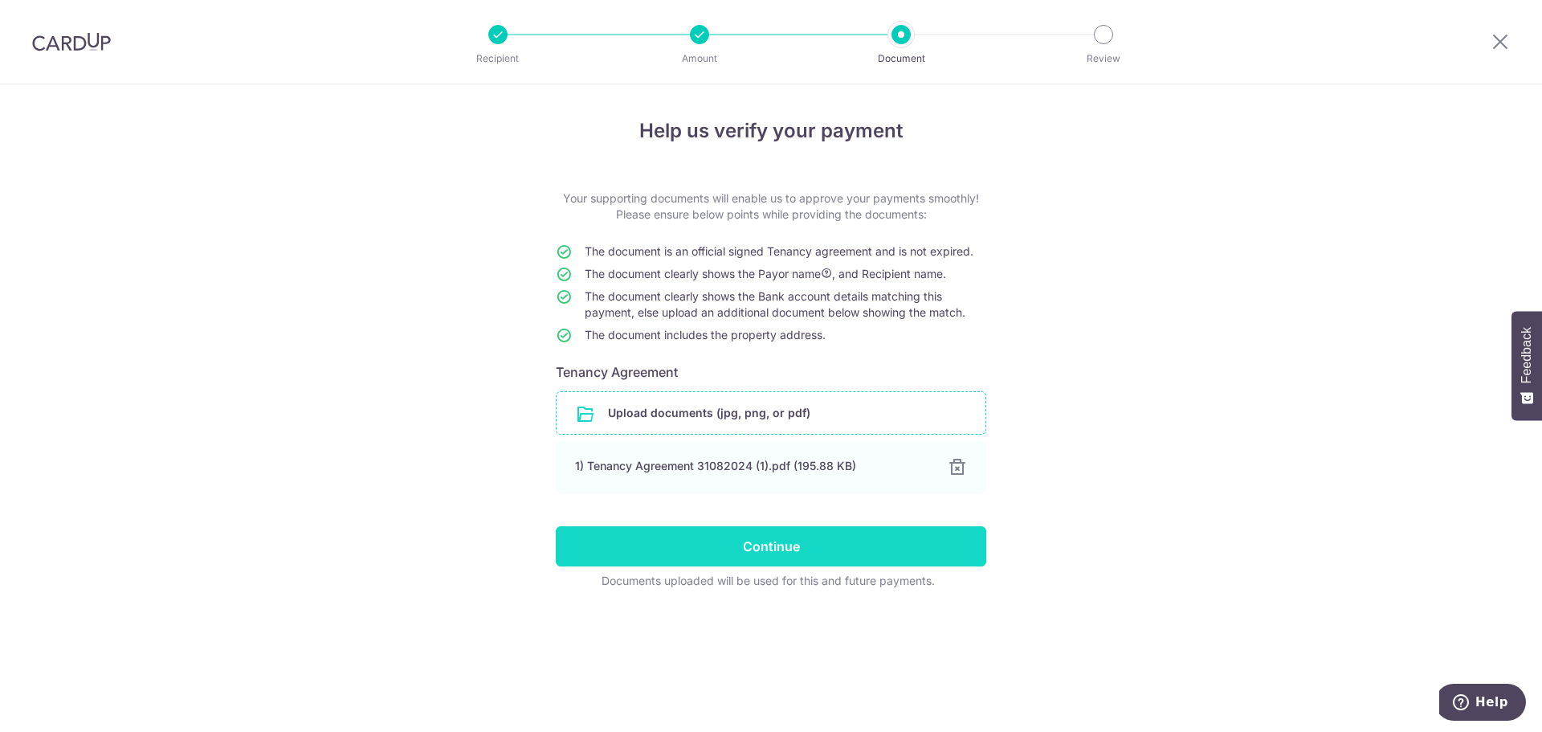
click at [728, 562] on input "Continue" at bounding box center [771, 546] width 430 height 40
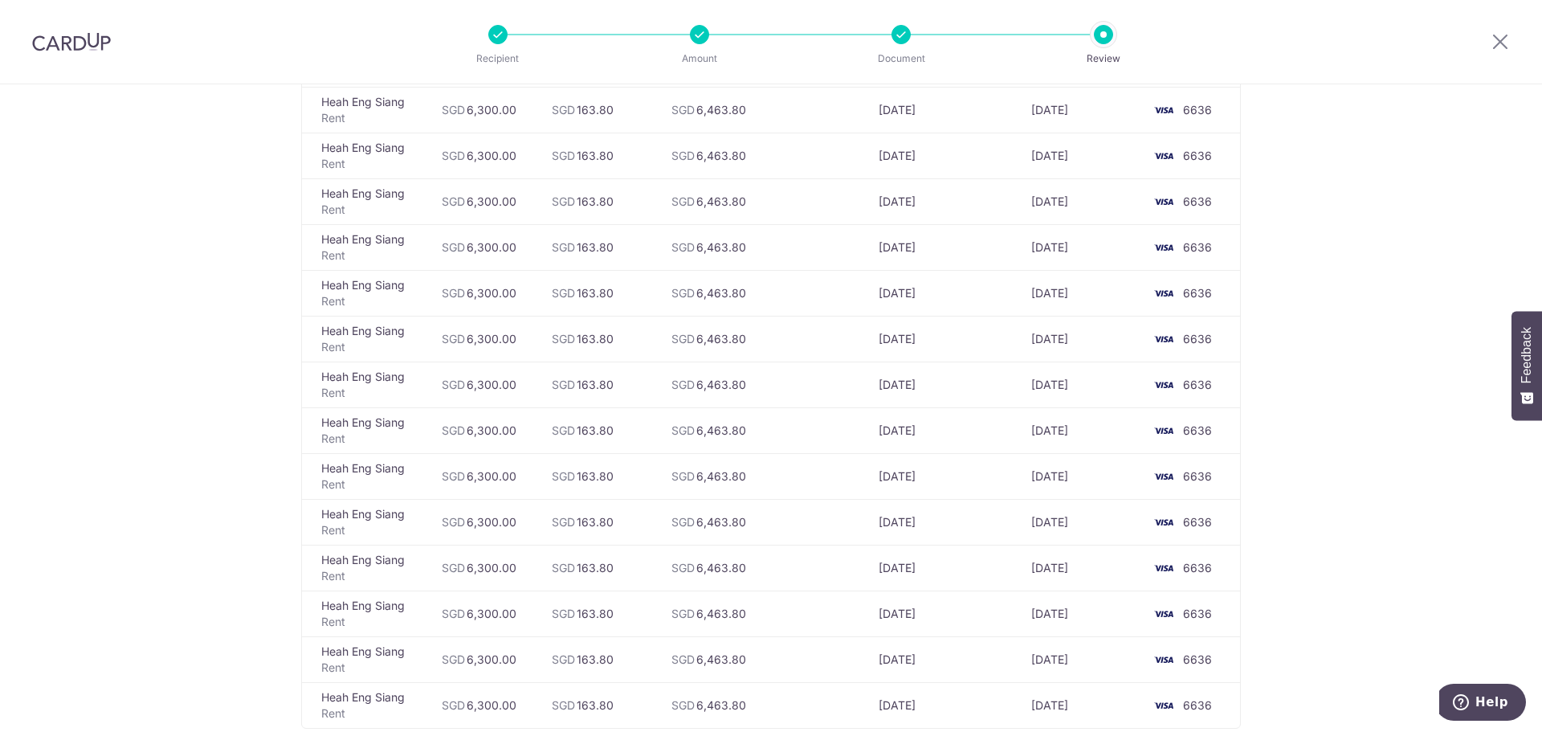
scroll to position [1070, 0]
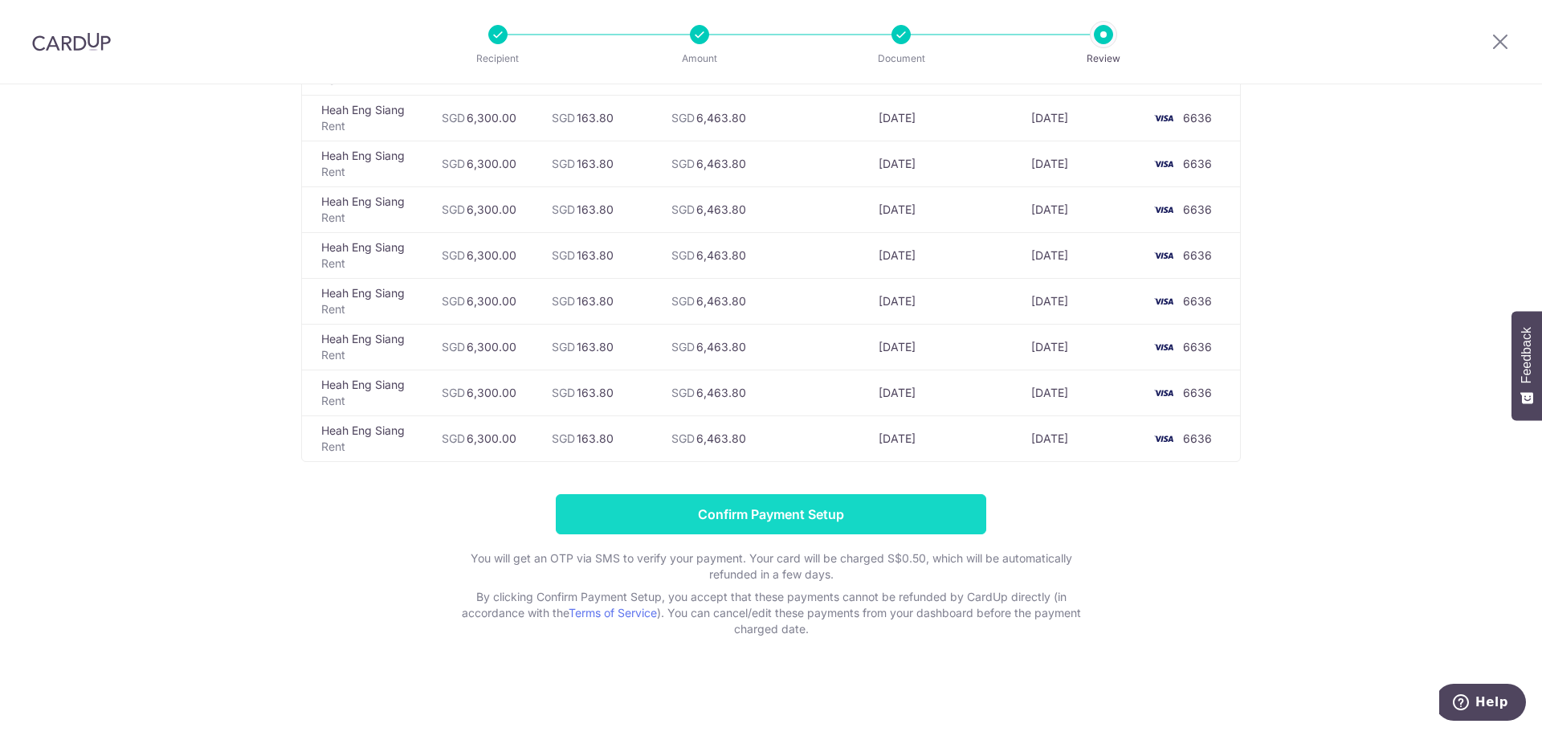
click at [875, 516] on input "Confirm Payment Setup" at bounding box center [771, 514] width 430 height 40
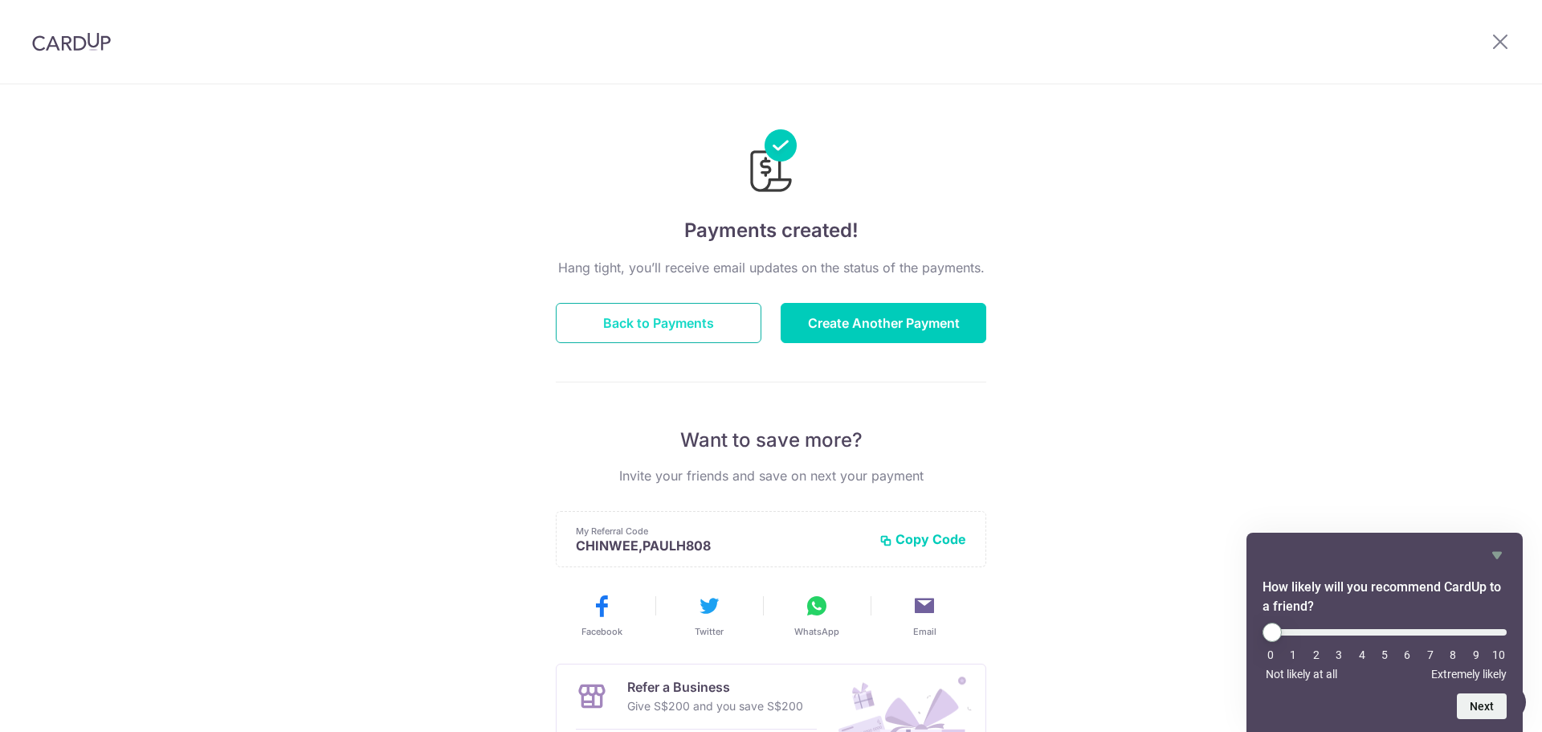
click at [632, 328] on button "Back to Payments" at bounding box center [659, 323] width 206 height 40
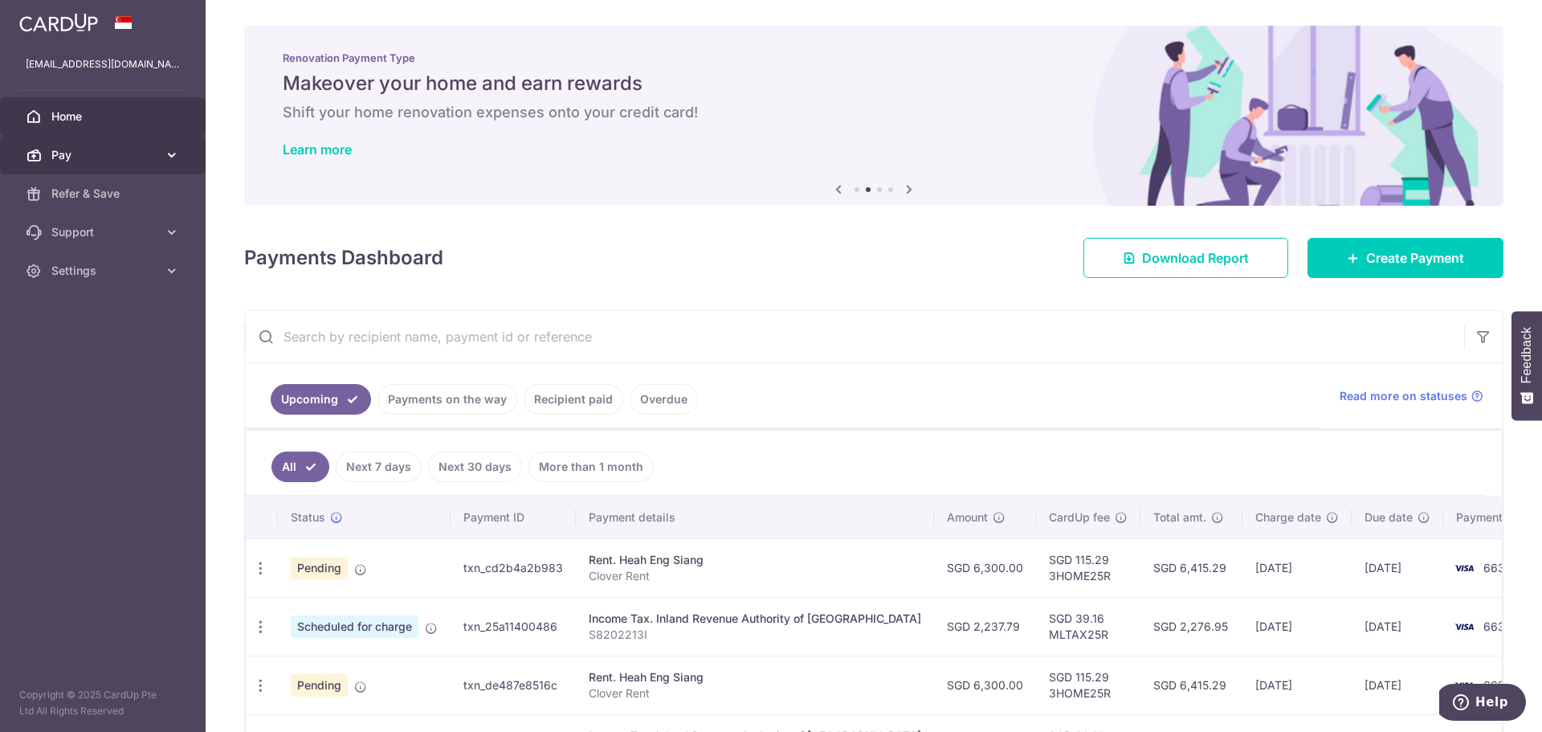
click at [174, 151] on icon at bounding box center [172, 155] width 16 height 16
click at [174, 152] on icon at bounding box center [172, 155] width 16 height 16
click at [169, 274] on icon at bounding box center [172, 271] width 16 height 16
click at [74, 348] on span "Logout" at bounding box center [104, 348] width 106 height 16
